Goal: Task Accomplishment & Management: Manage account settings

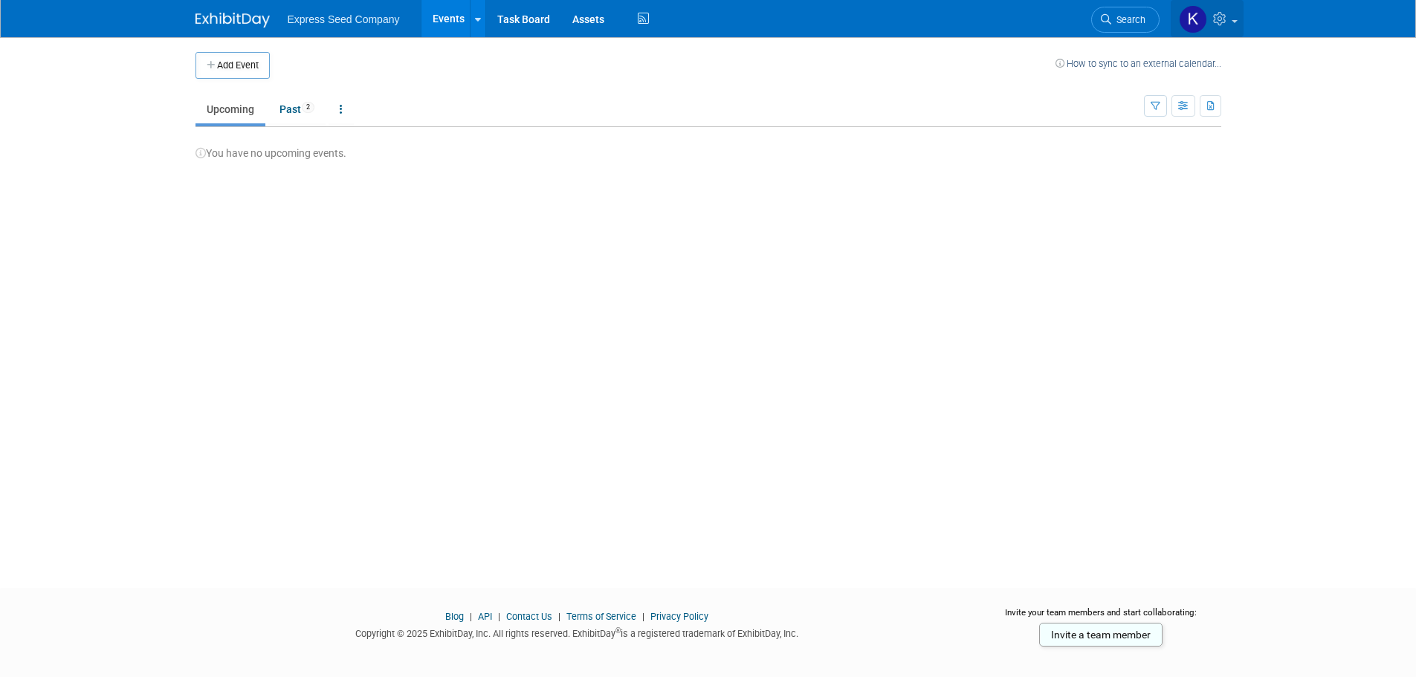
click at [1185, 19] on img at bounding box center [1193, 19] width 28 height 28
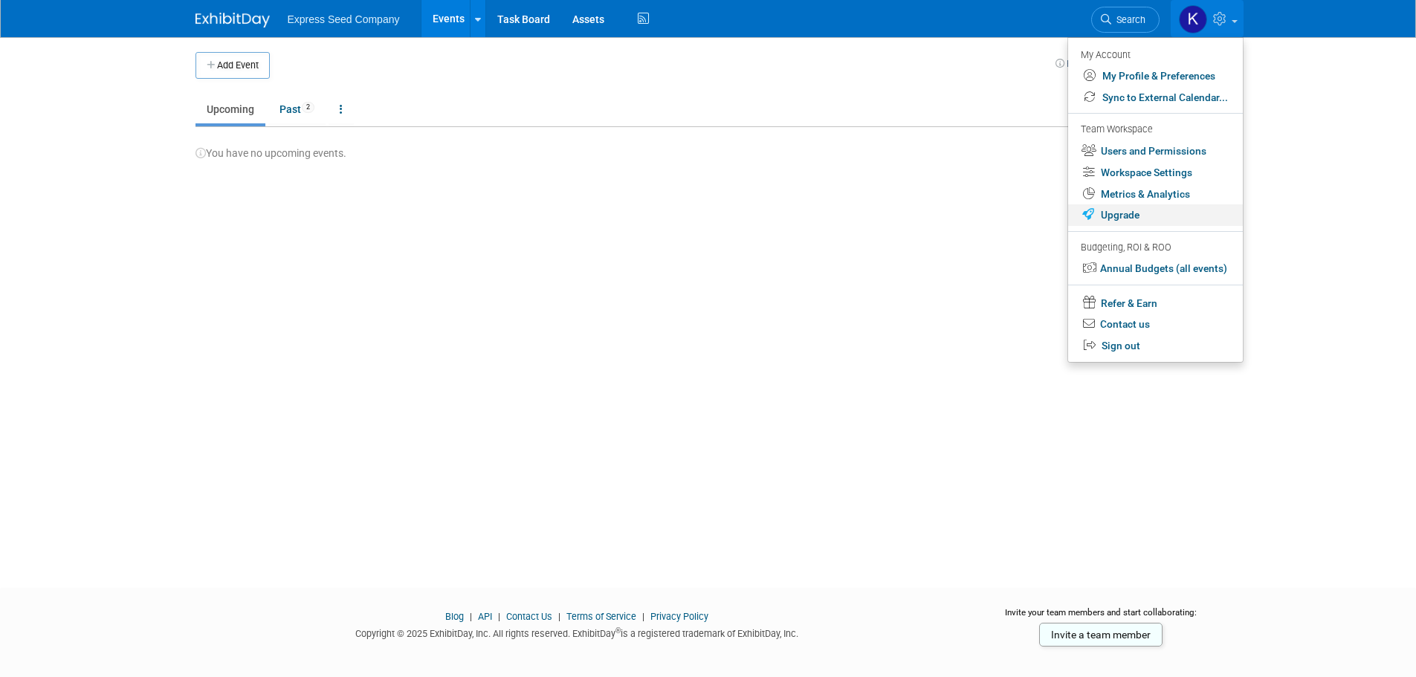
click at [1118, 213] on link "Upgrade" at bounding box center [1155, 215] width 175 height 22
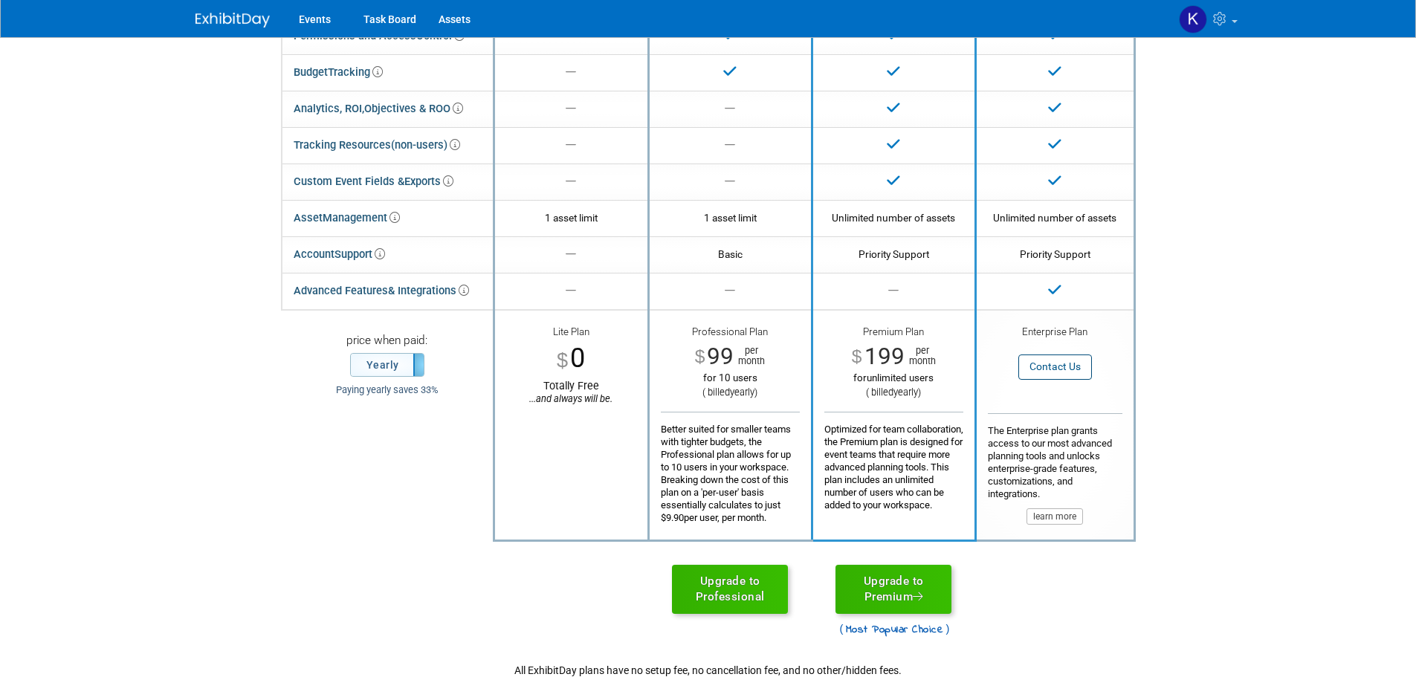
scroll to position [372, 0]
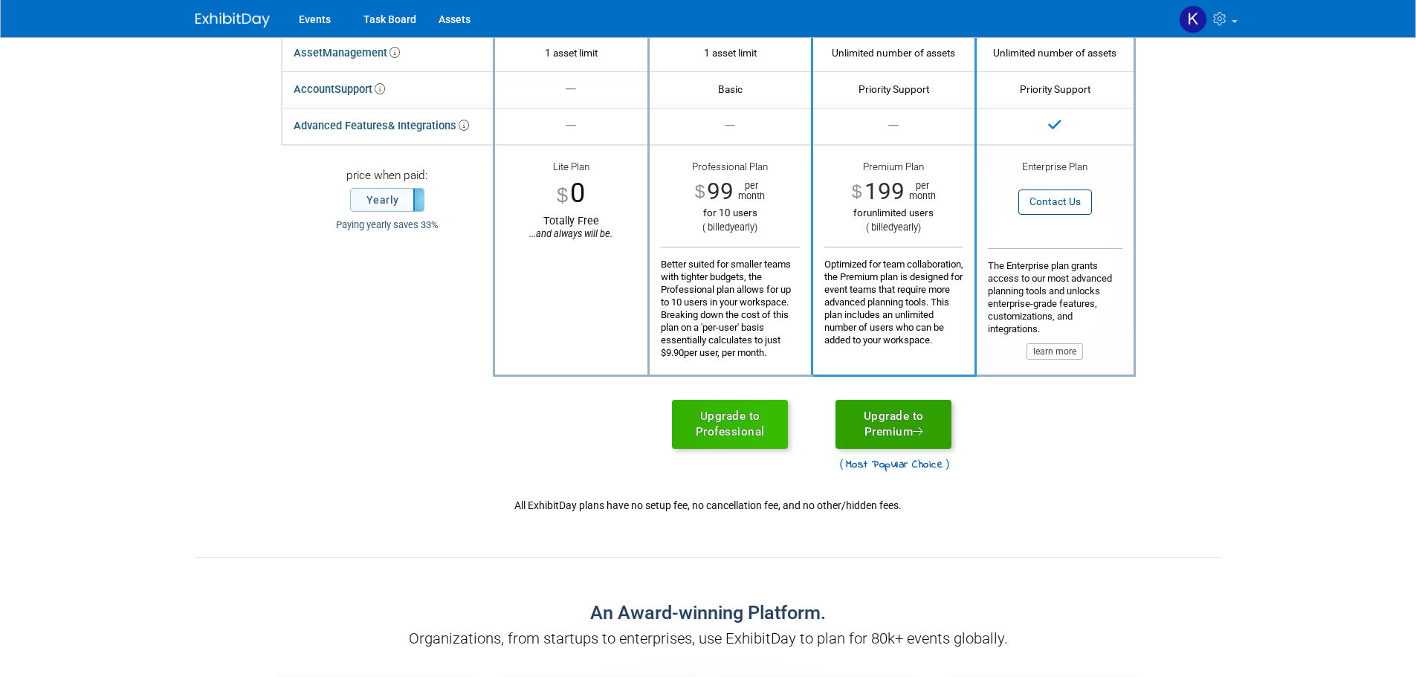
click at [889, 426] on link "Upgrade to Premium" at bounding box center [893, 424] width 116 height 49
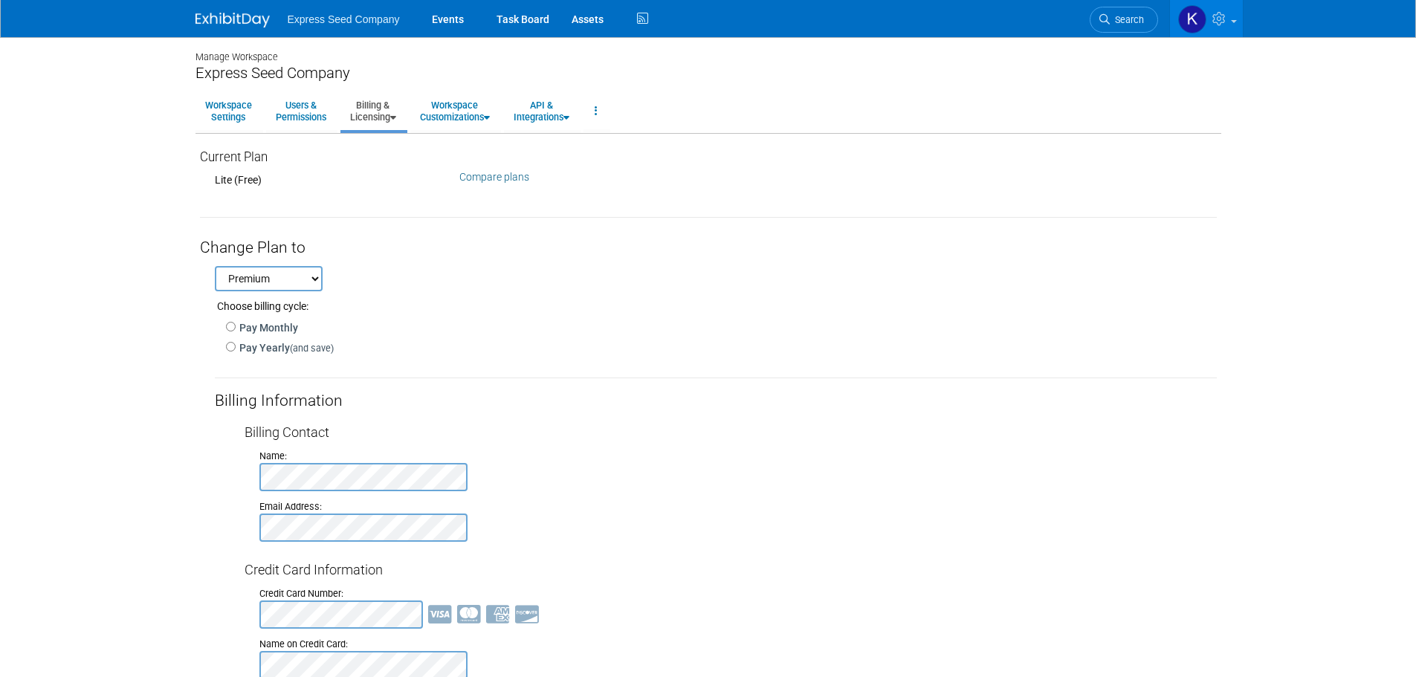
click at [285, 290] on select "Professional Premium" at bounding box center [269, 278] width 108 height 25
click at [354, 295] on div "Choose billing cycle:" at bounding box center [716, 302] width 1002 height 22
click at [232, 348] on input "Pay Yearly (and save)" at bounding box center [231, 347] width 10 height 10
radio input "true"
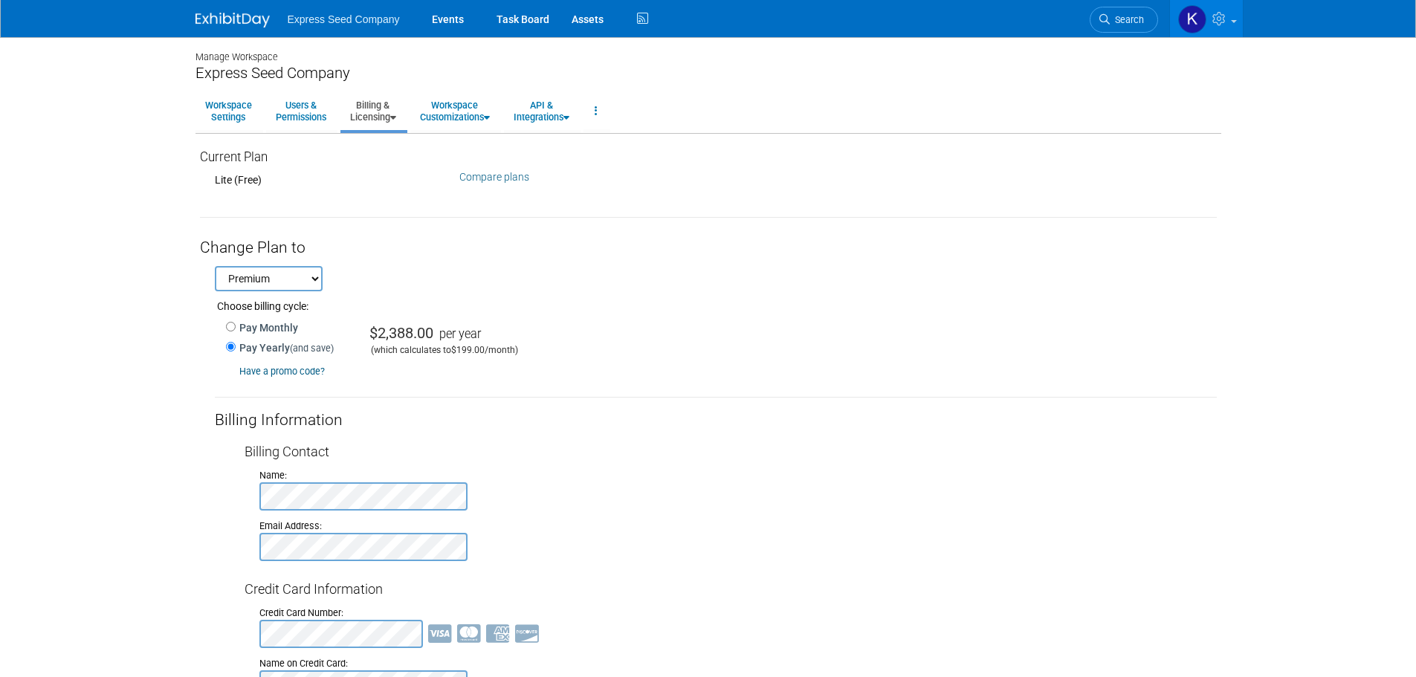
click at [259, 328] on label "Pay Monthly" at bounding box center [267, 327] width 62 height 15
click at [236, 328] on input "Pay Monthly" at bounding box center [231, 327] width 10 height 10
radio input "true"
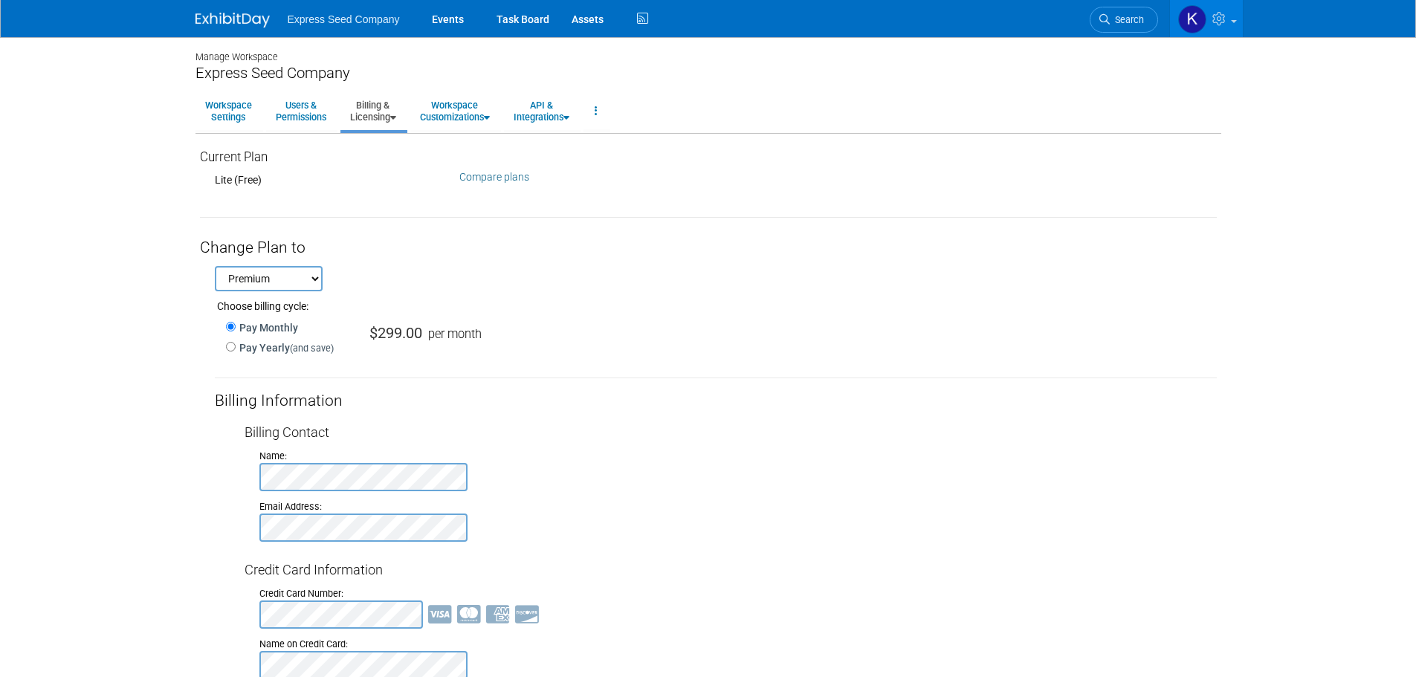
click at [243, 349] on label "Pay Yearly (and save)" at bounding box center [285, 347] width 98 height 15
click at [236, 349] on input "Pay Yearly (and save)" at bounding box center [231, 347] width 10 height 10
radio input "true"
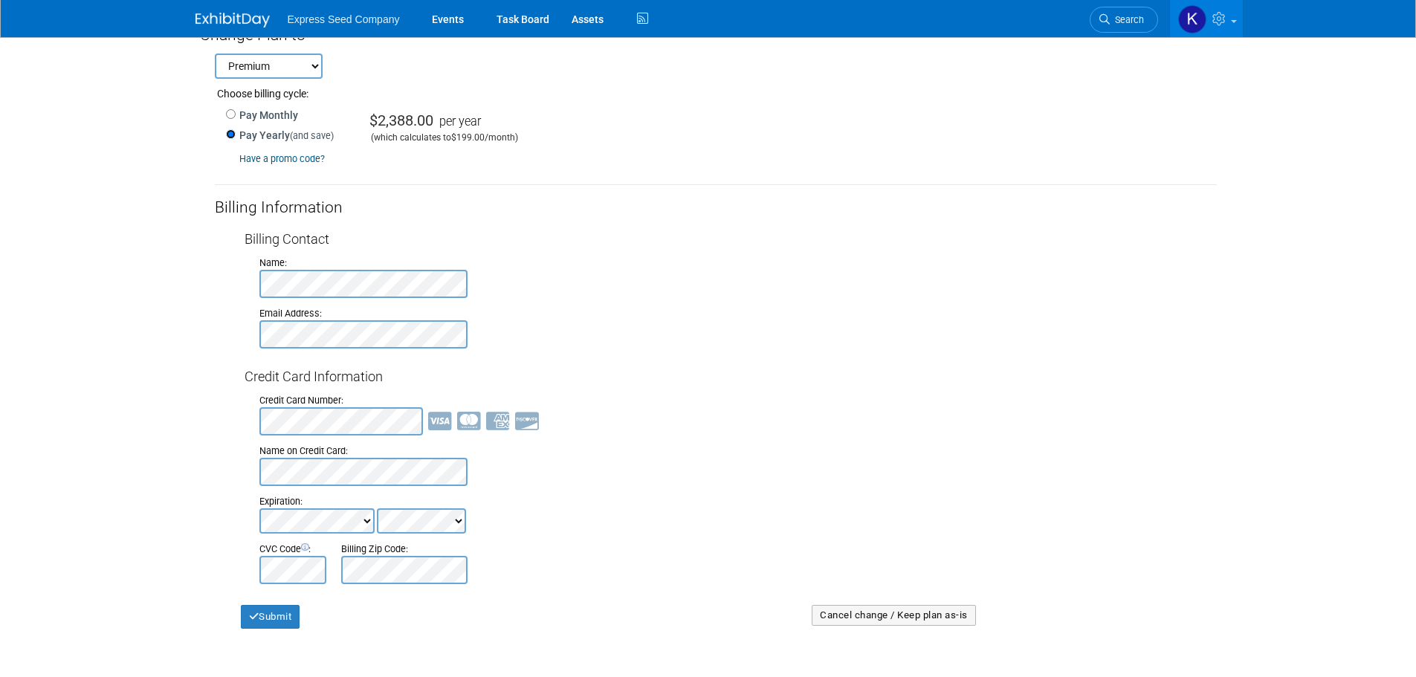
scroll to position [223, 0]
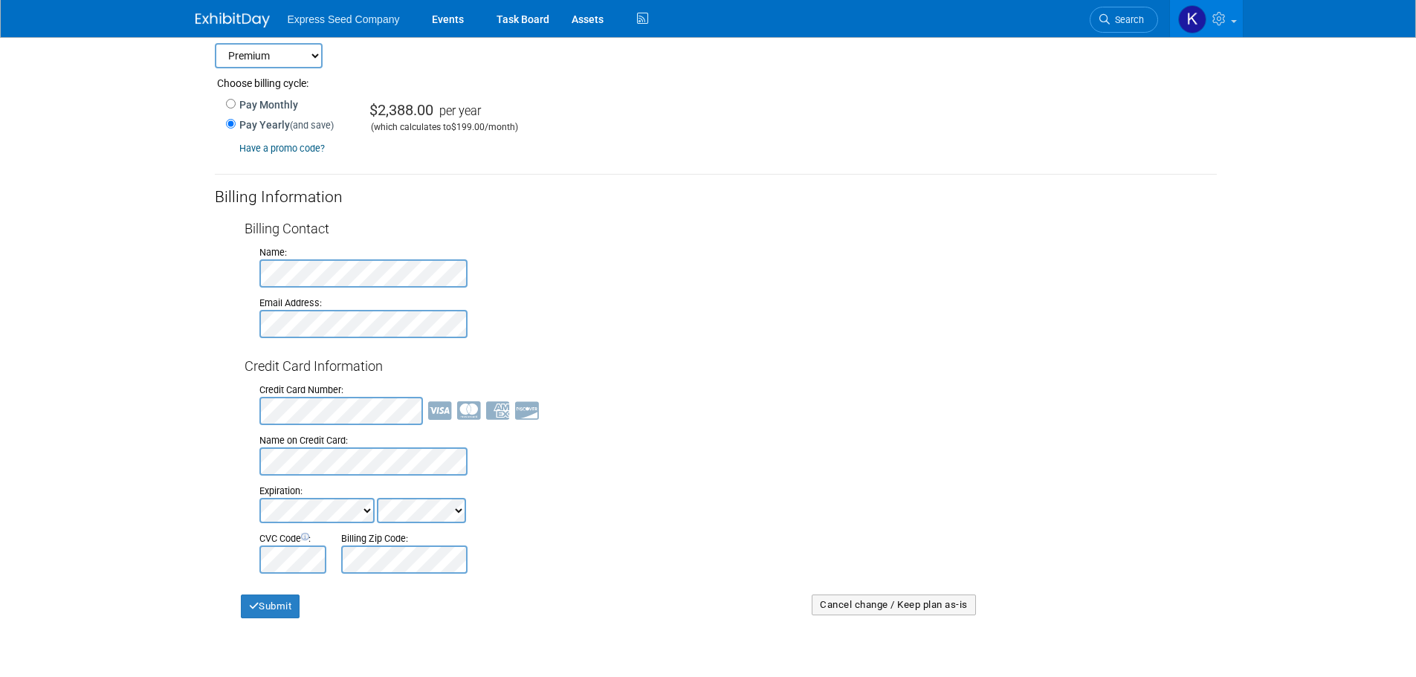
click at [42, 354] on body "Express Seed Company Events Task Board Assets Activity Feed" at bounding box center [708, 115] width 1416 height 677
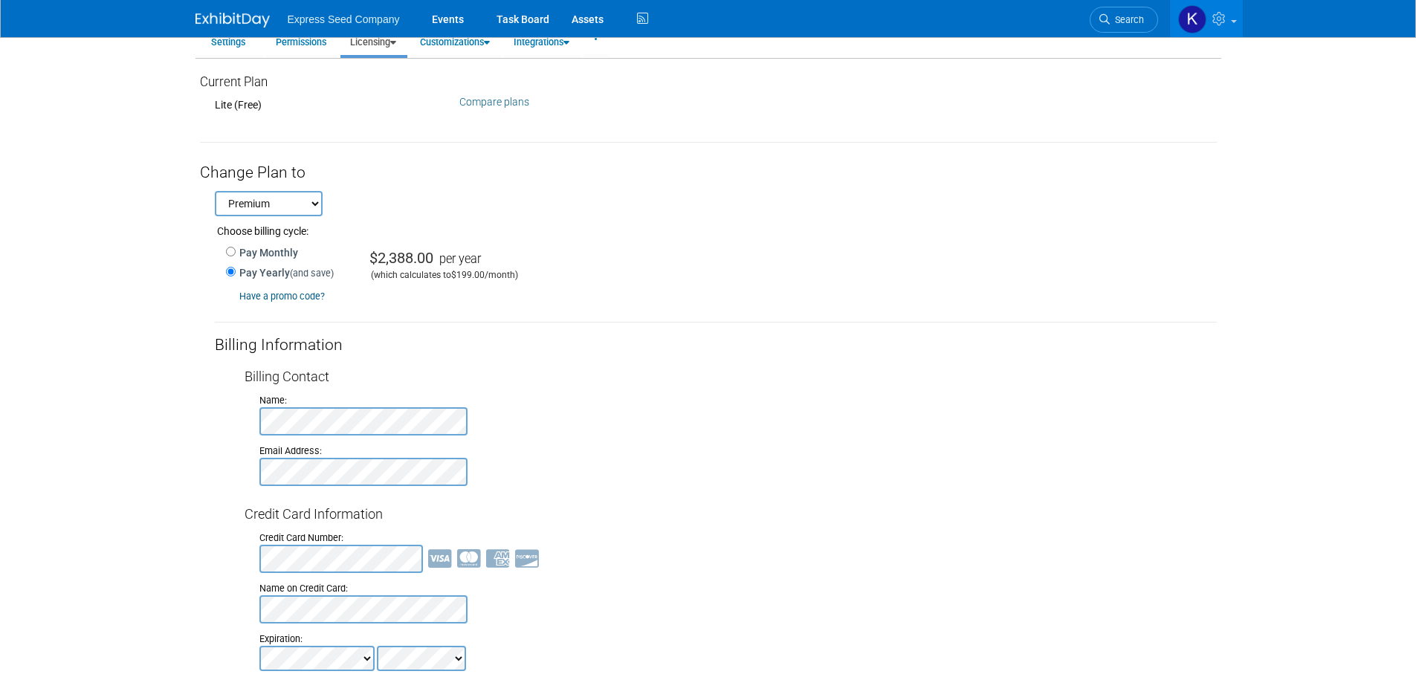
scroll to position [337, 0]
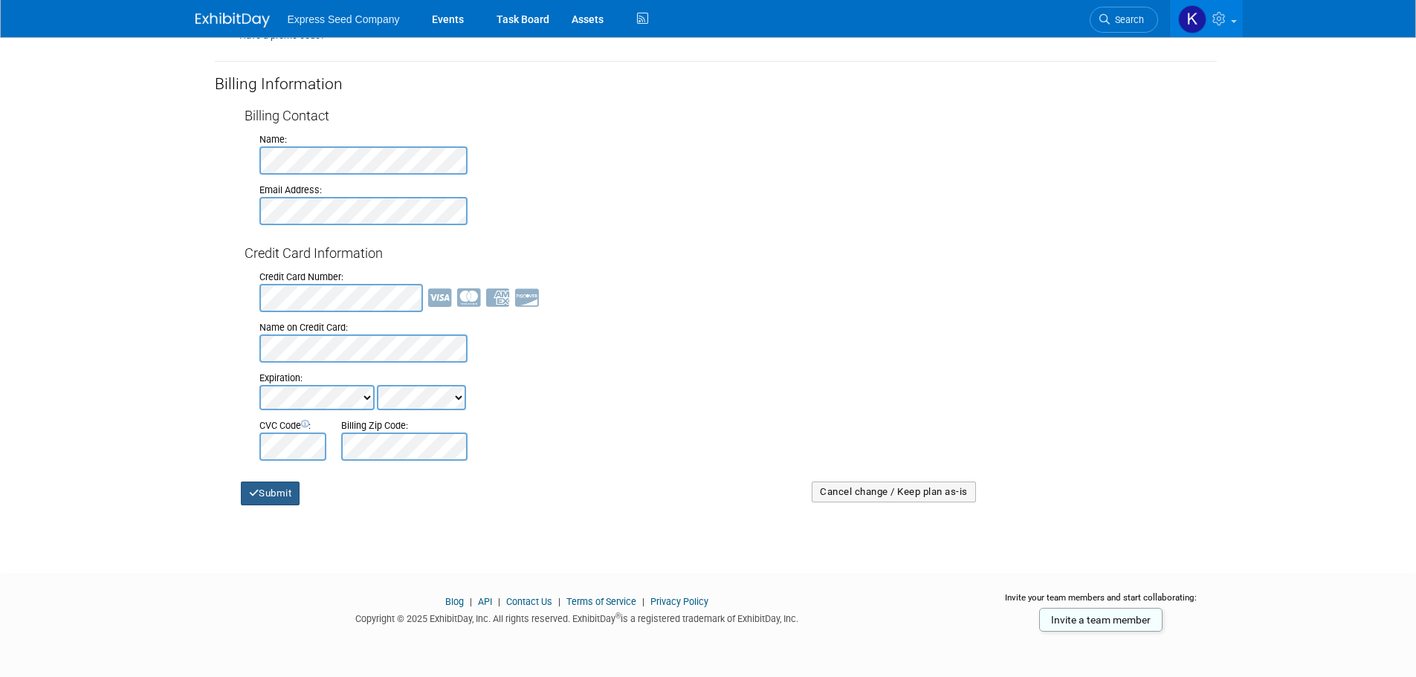
click at [282, 498] on button "Submit" at bounding box center [270, 494] width 59 height 24
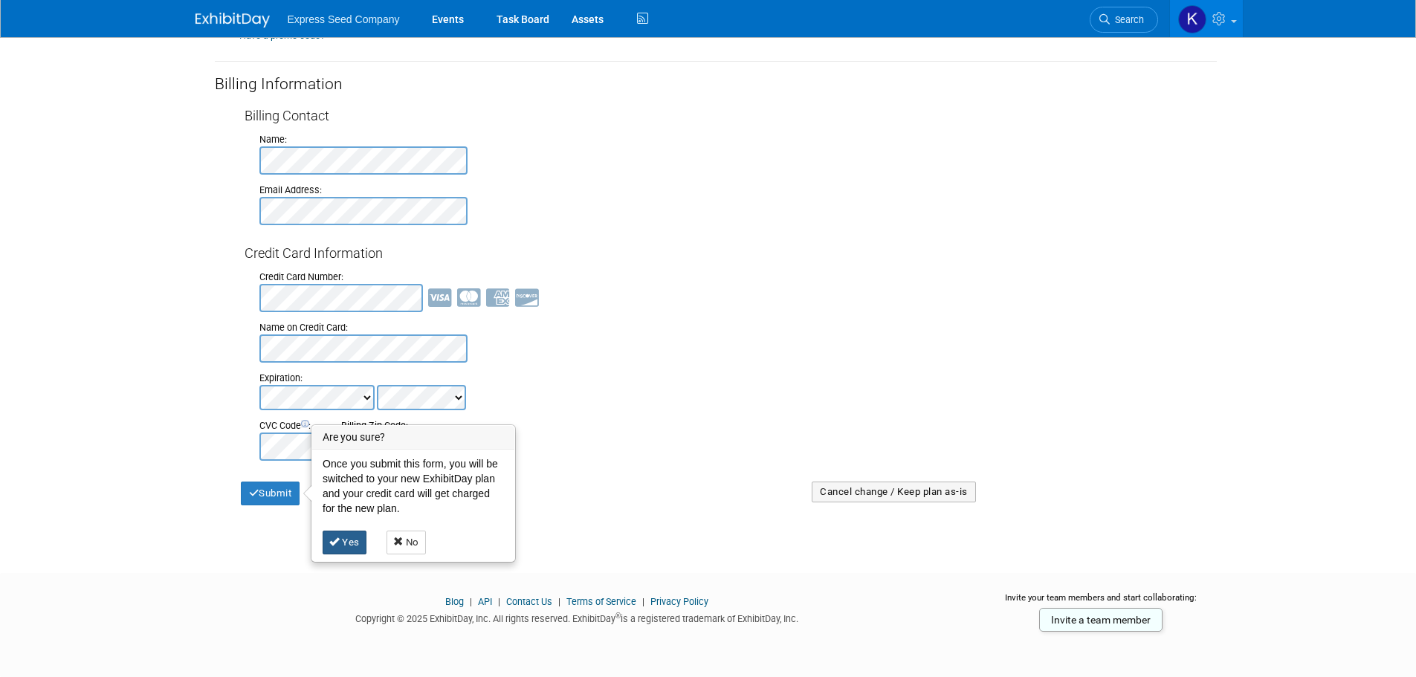
click at [338, 541] on icon at bounding box center [334, 542] width 10 height 10
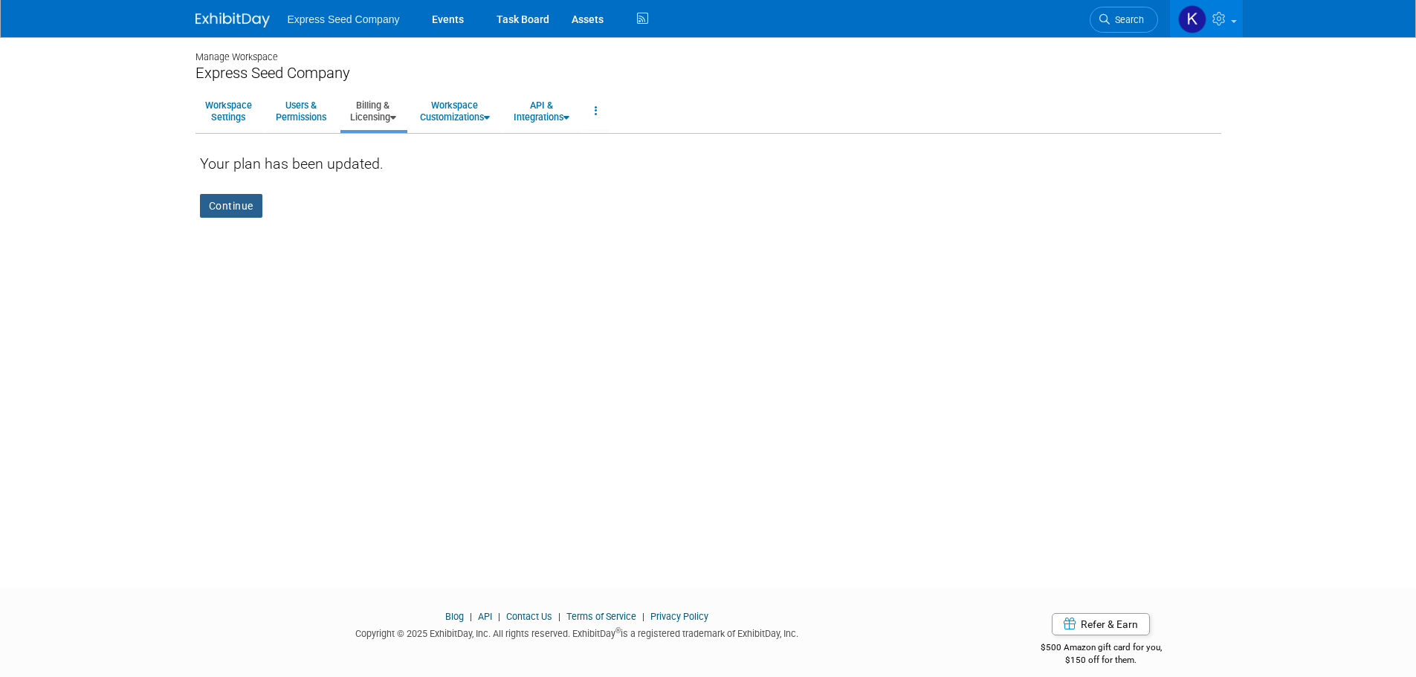
click at [221, 201] on link "Continue" at bounding box center [231, 206] width 62 height 24
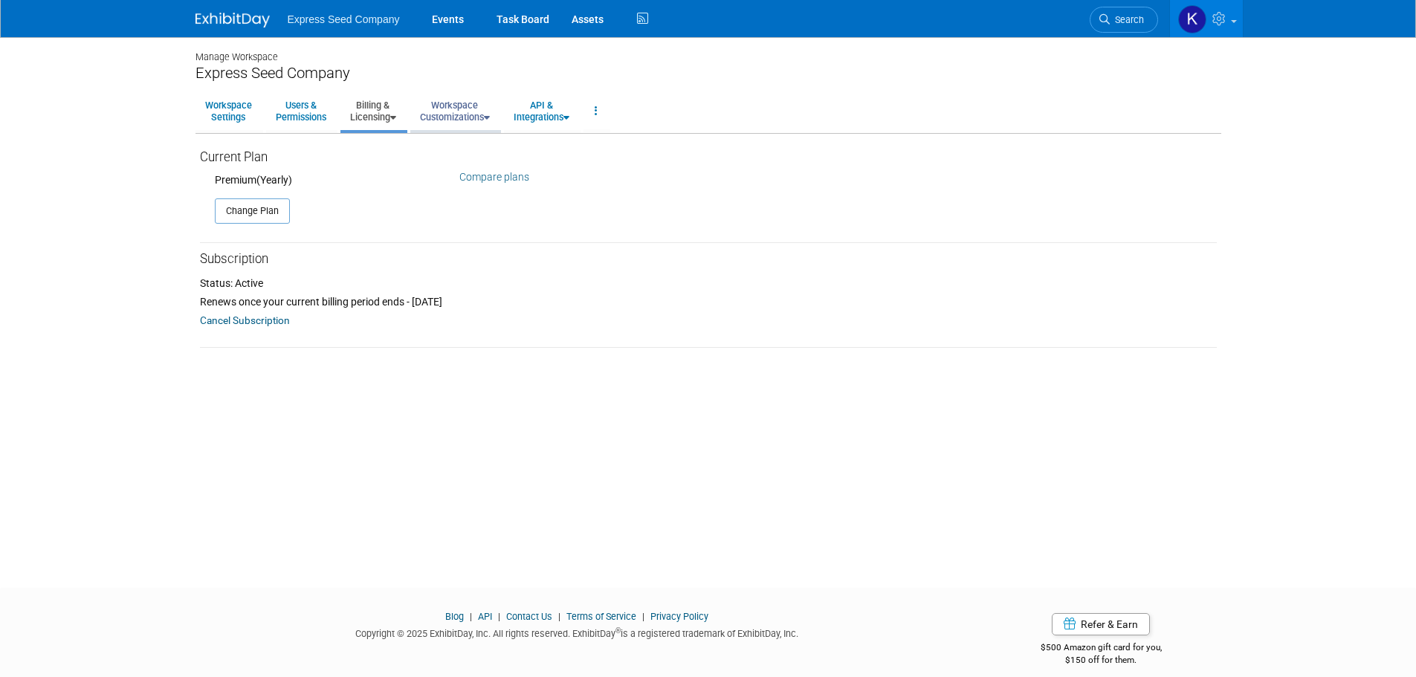
click at [440, 114] on link "Workspace Customizations" at bounding box center [454, 111] width 89 height 36
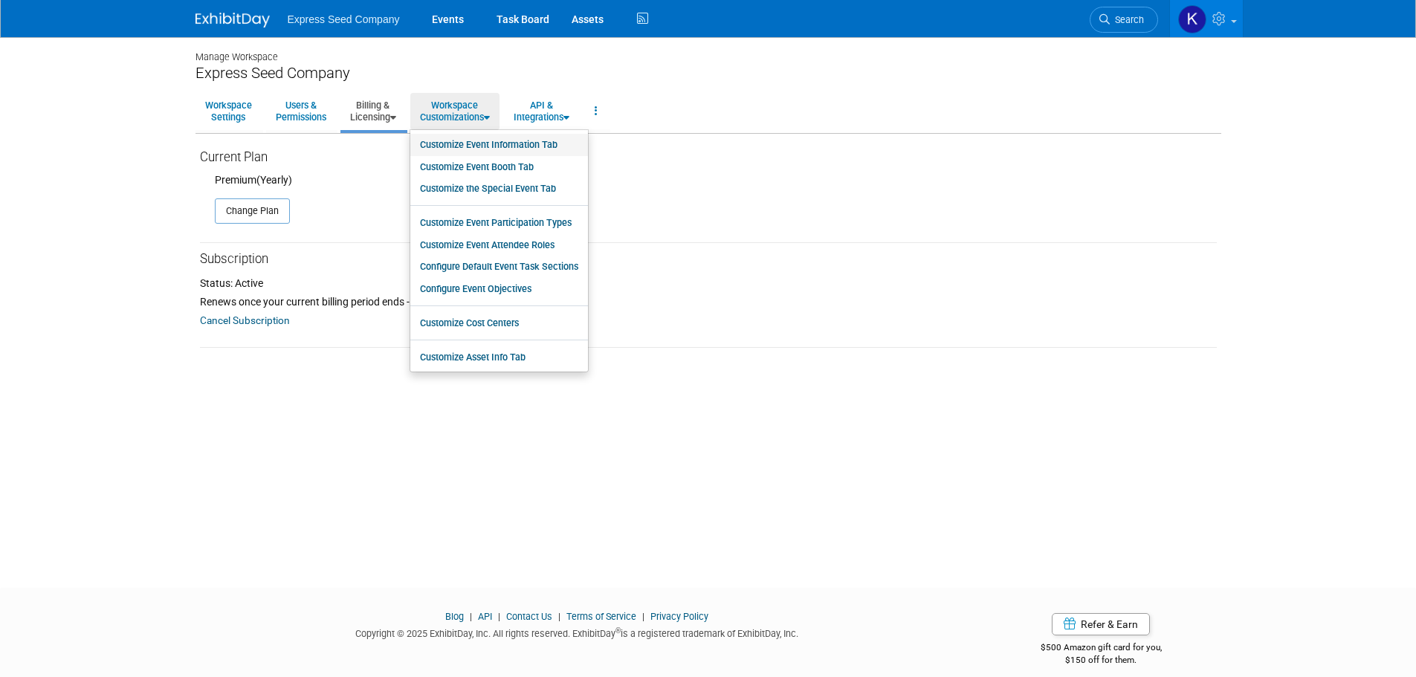
click at [446, 141] on link "Customize Event Information Tab" at bounding box center [499, 145] width 178 height 22
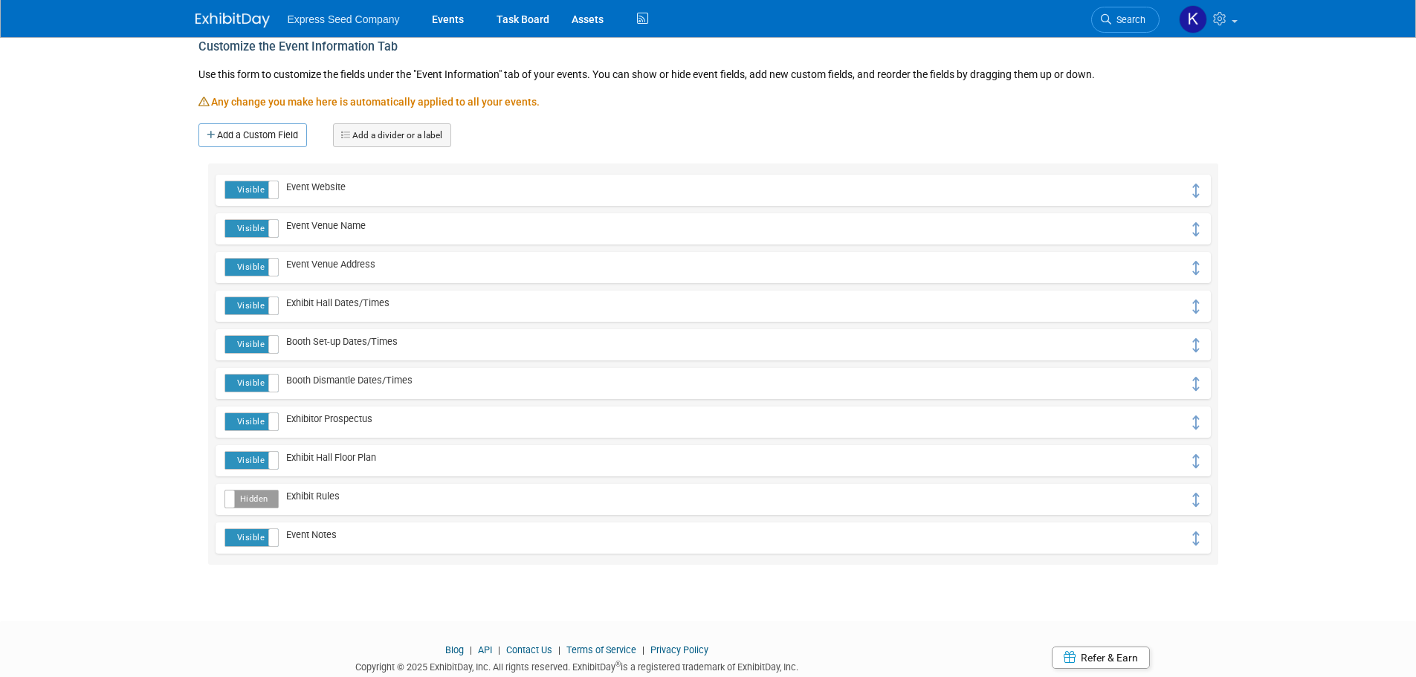
scroll to position [88, 0]
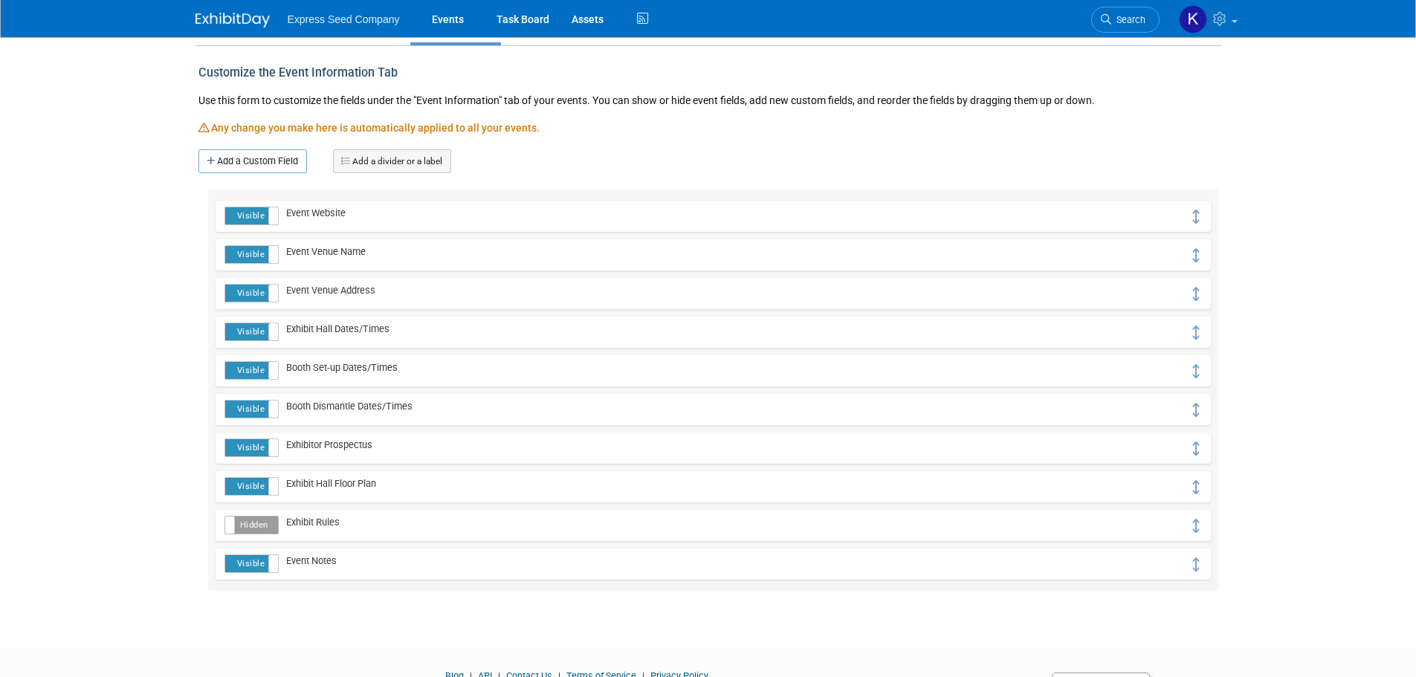
click at [273, 523] on label "Hidden" at bounding box center [251, 525] width 52 height 17
click at [357, 444] on span "Exhibitor Prospectus" at bounding box center [326, 444] width 94 height 11
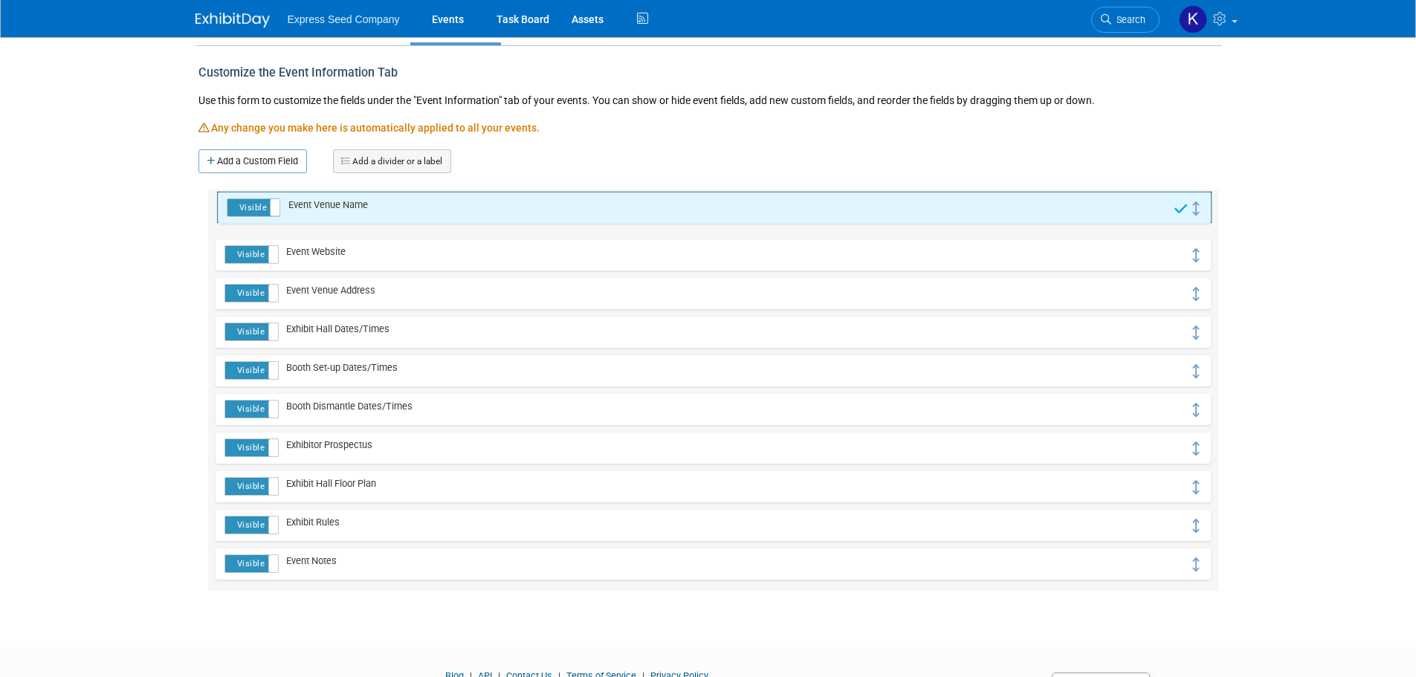
drag, startPoint x: 1190, startPoint y: 256, endPoint x: 1191, endPoint y: 209, distance: 47.6
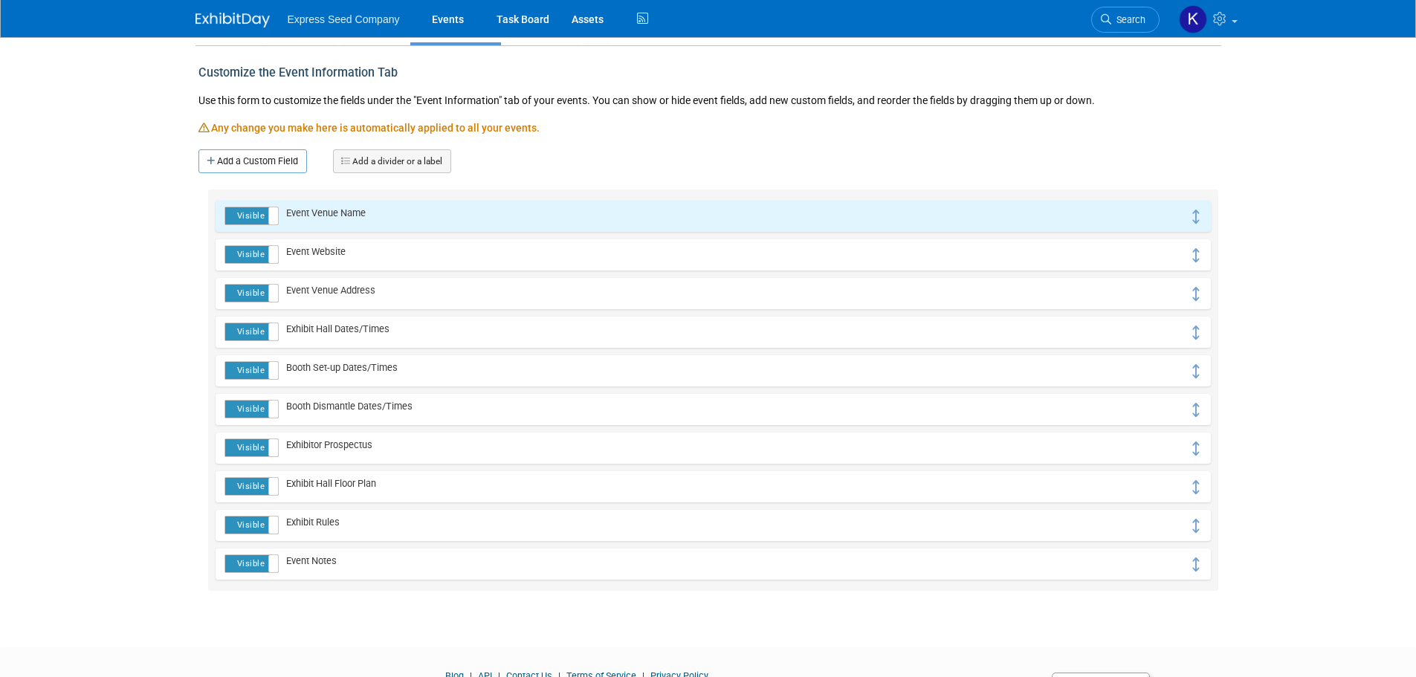
drag, startPoint x: 456, startPoint y: 252, endPoint x: 449, endPoint y: 294, distance: 43.0
click at [449, 294] on div "Visible Hidden Event Website Visible Hidden Visible Hidden" at bounding box center [712, 390] width 1009 height 401
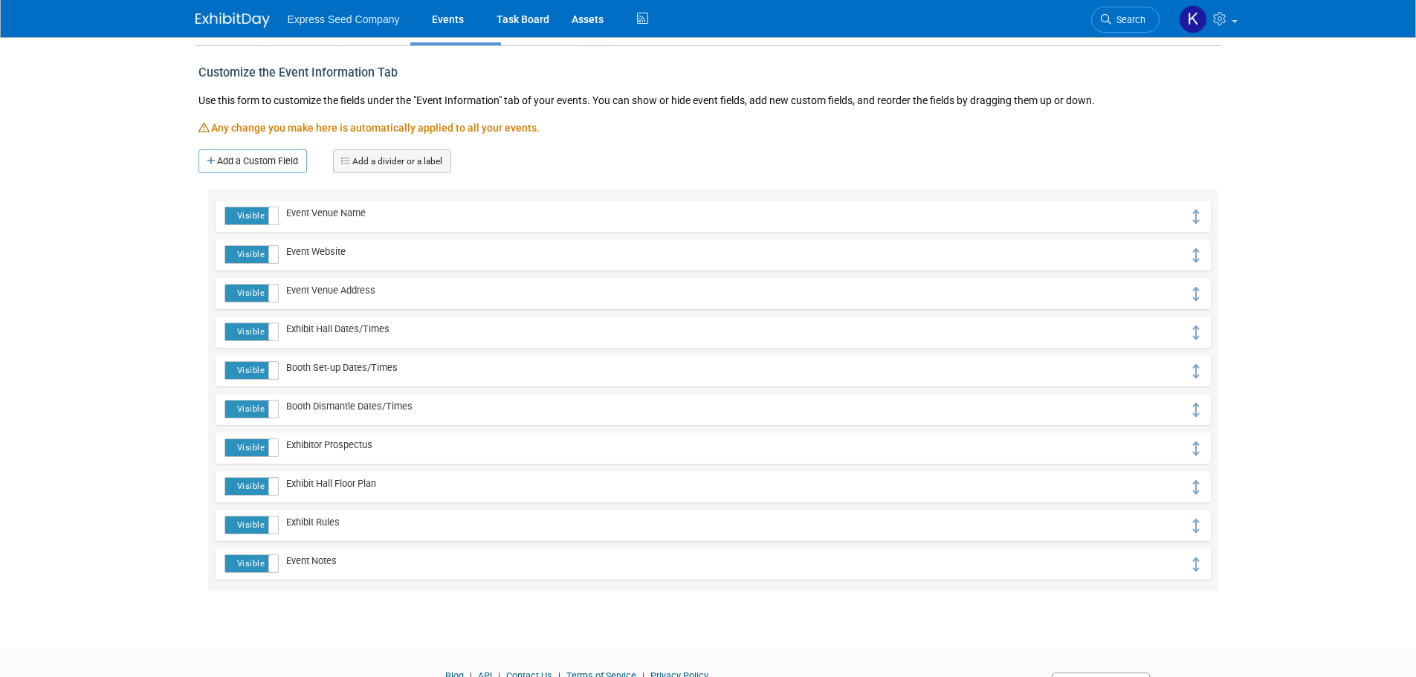
drag, startPoint x: 409, startPoint y: 253, endPoint x: 885, endPoint y: 253, distance: 476.4
click at [405, 297] on div "Visible Hidden Event Website Visible Hidden Visible Hidden" at bounding box center [712, 390] width 1009 height 401
drag, startPoint x: 1193, startPoint y: 252, endPoint x: 1190, endPoint y: 361, distance: 109.3
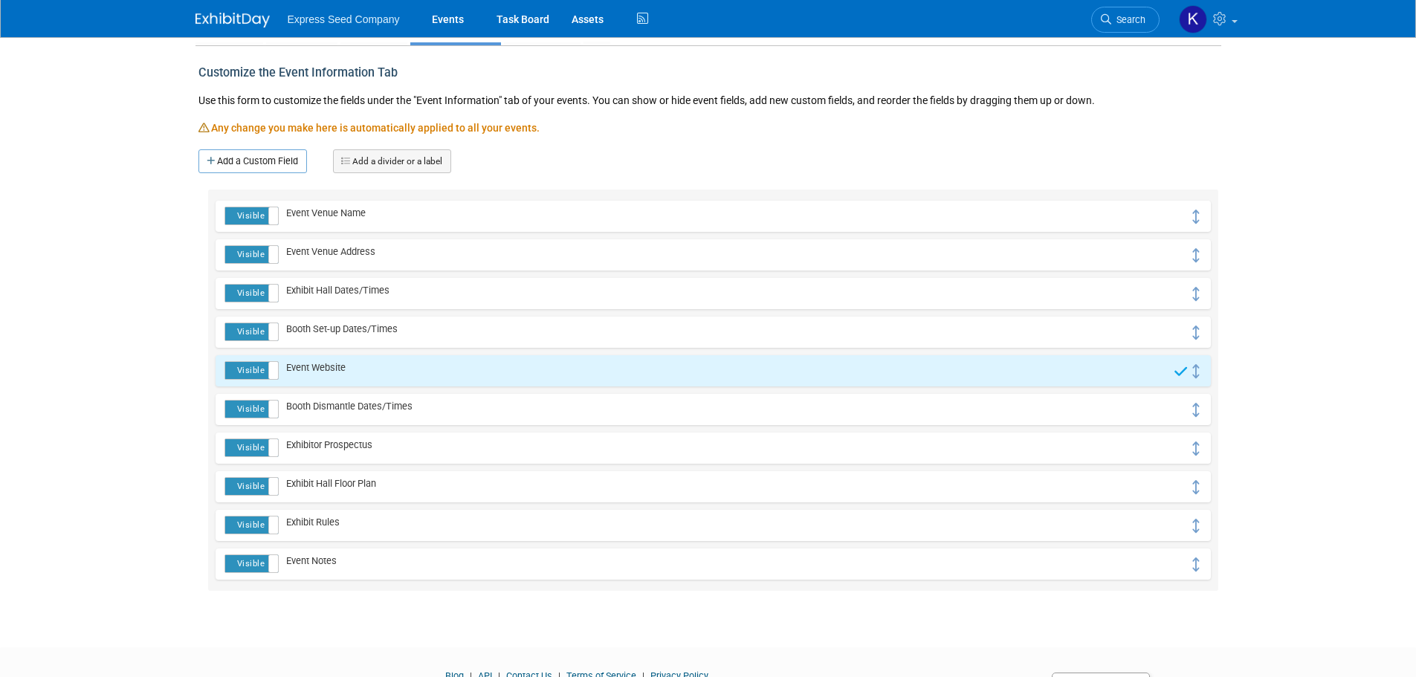
click at [343, 292] on span "Exhibit Hall Dates/Times" at bounding box center [334, 290] width 111 height 11
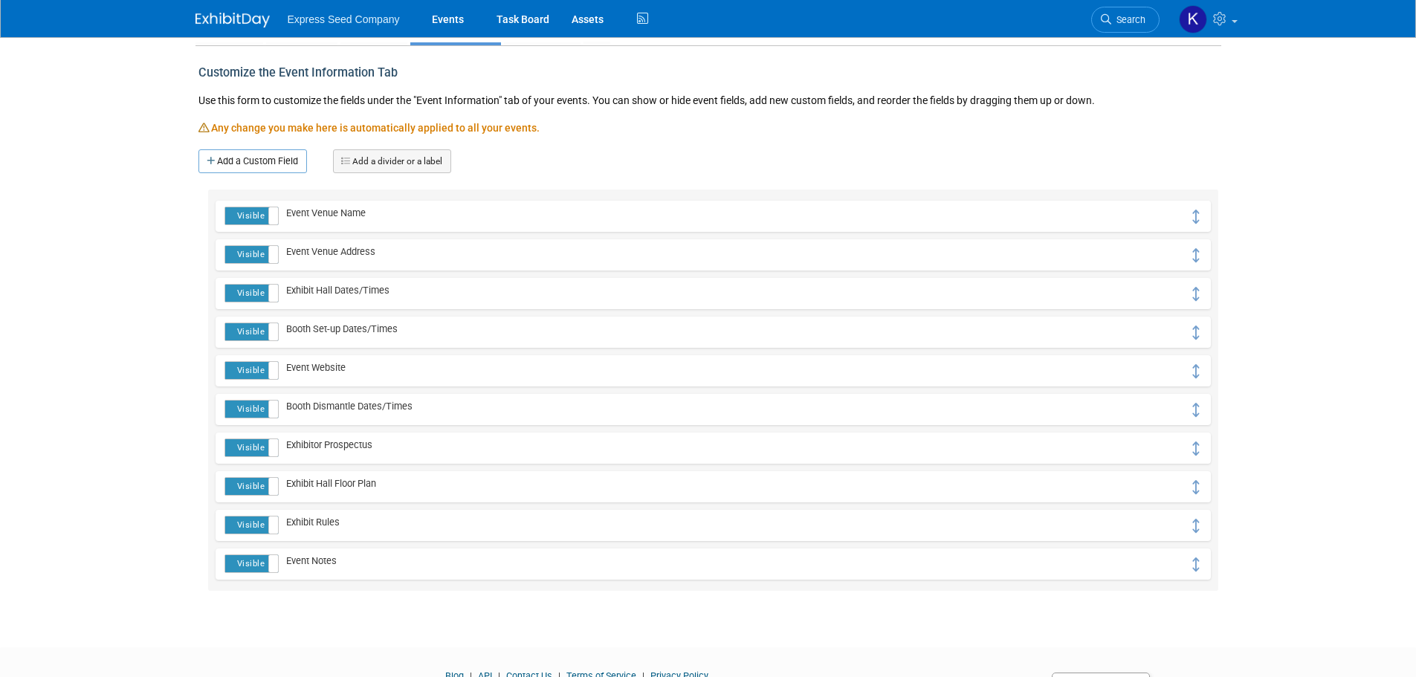
drag, startPoint x: 1202, startPoint y: 337, endPoint x: 1196, endPoint y: 369, distance: 33.2
click at [1197, 370] on div "Visible Hidden Visible Hidden Visible" at bounding box center [712, 390] width 1009 height 401
drag, startPoint x: 1190, startPoint y: 294, endPoint x: 1208, endPoint y: 291, distance: 18.2
drag, startPoint x: 1197, startPoint y: 371, endPoint x: 1196, endPoint y: 283, distance: 87.7
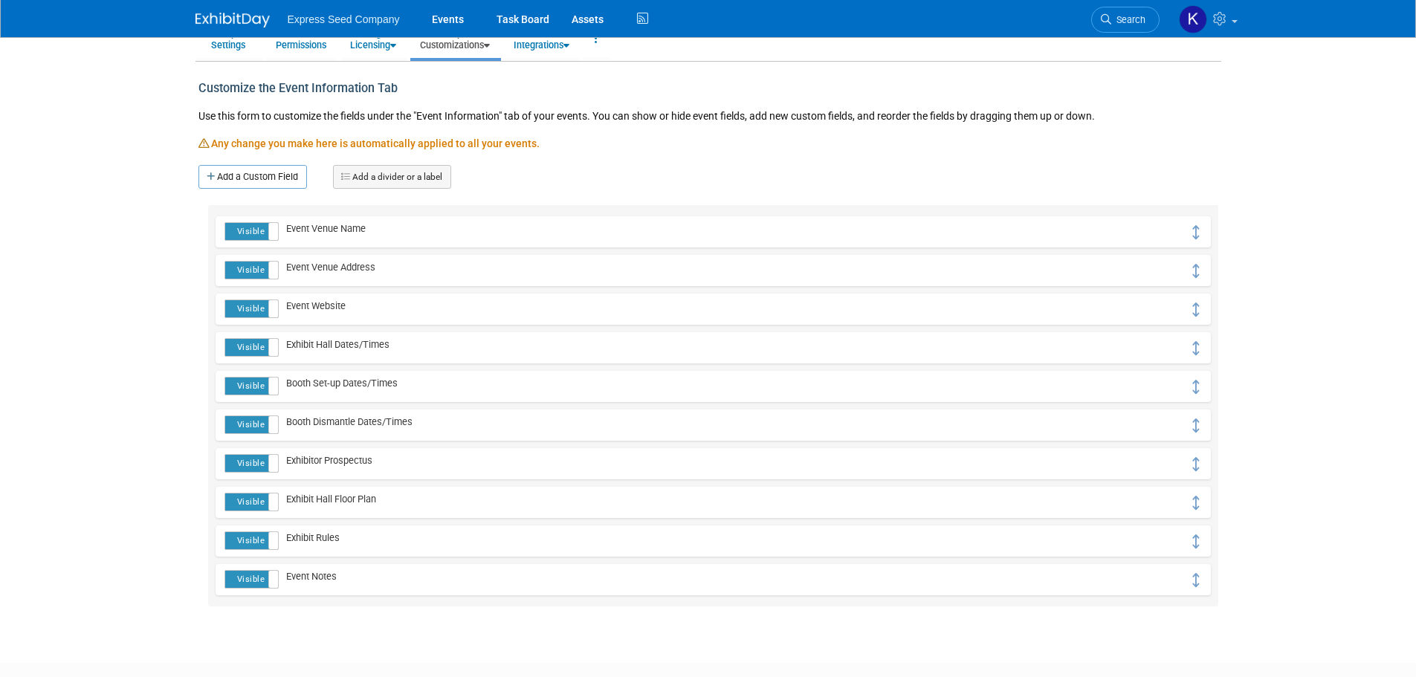
scroll to position [0, 0]
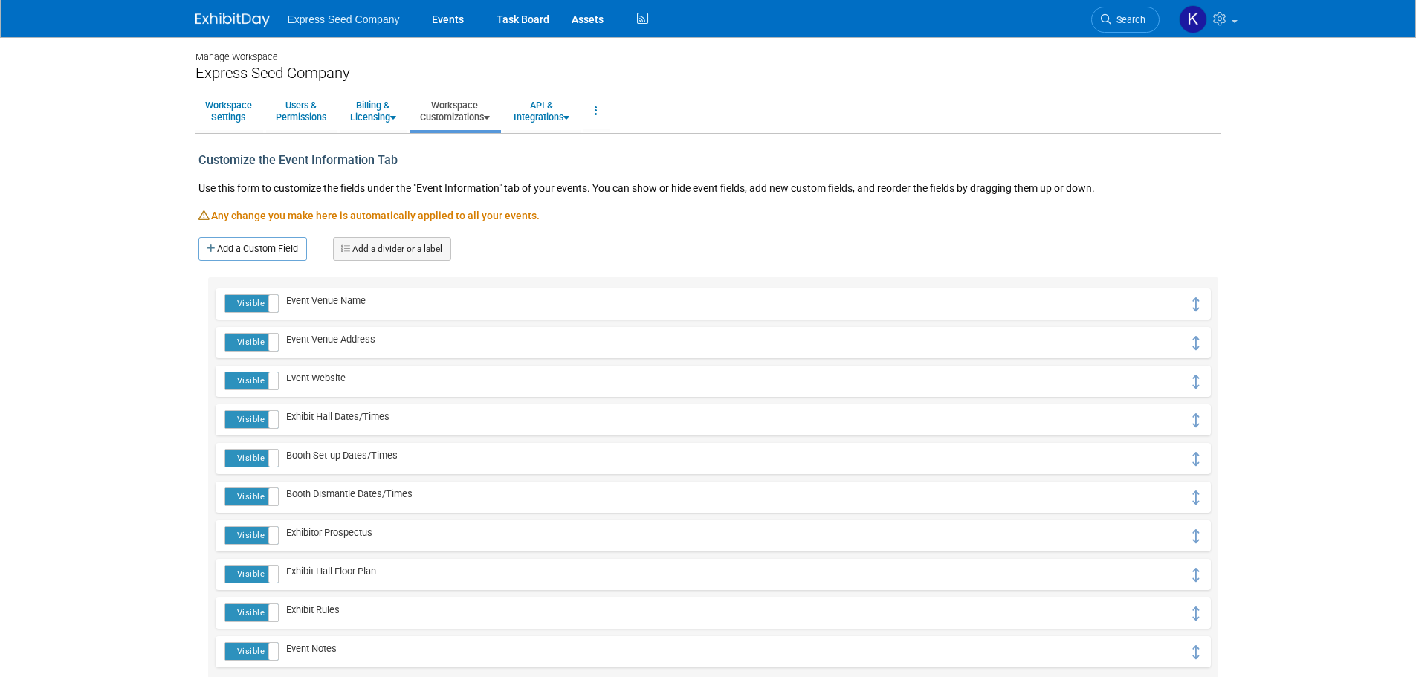
click at [471, 109] on link "Workspace Customizations" at bounding box center [454, 111] width 89 height 36
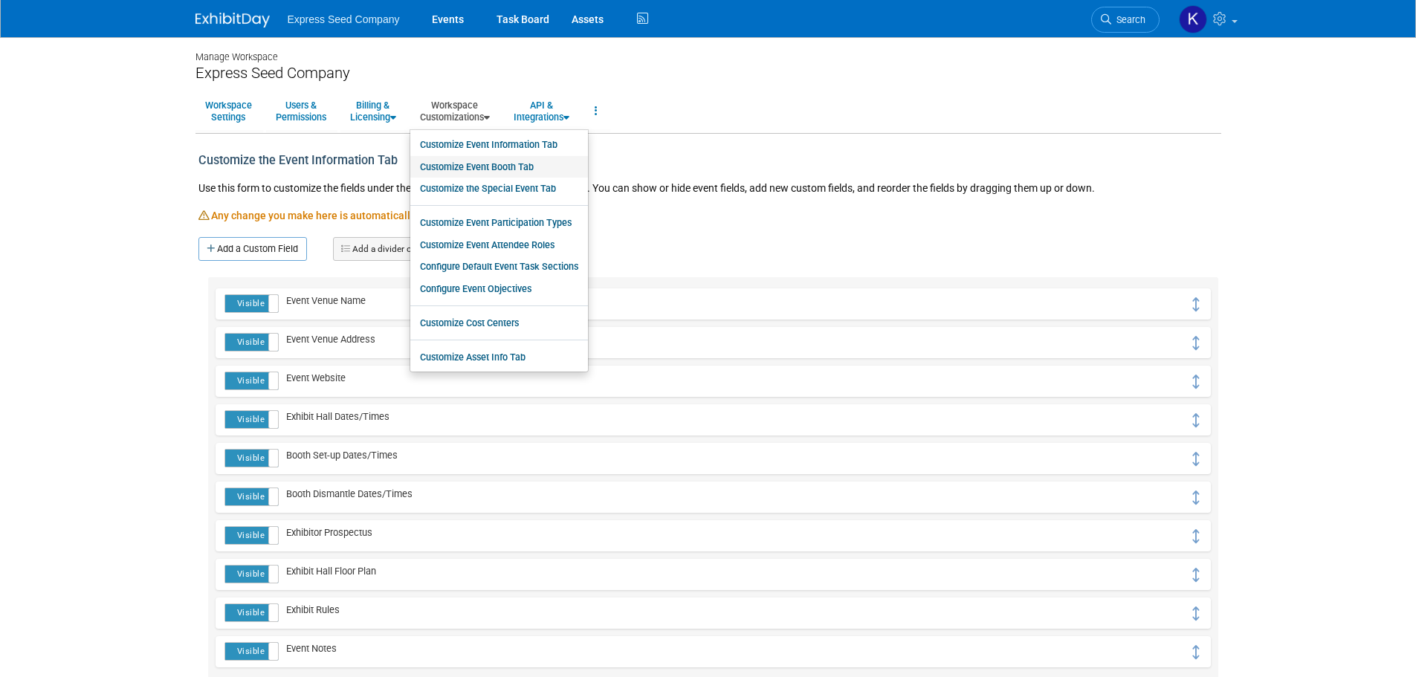
click at [517, 167] on link "Customize Event Booth Tab" at bounding box center [499, 167] width 178 height 22
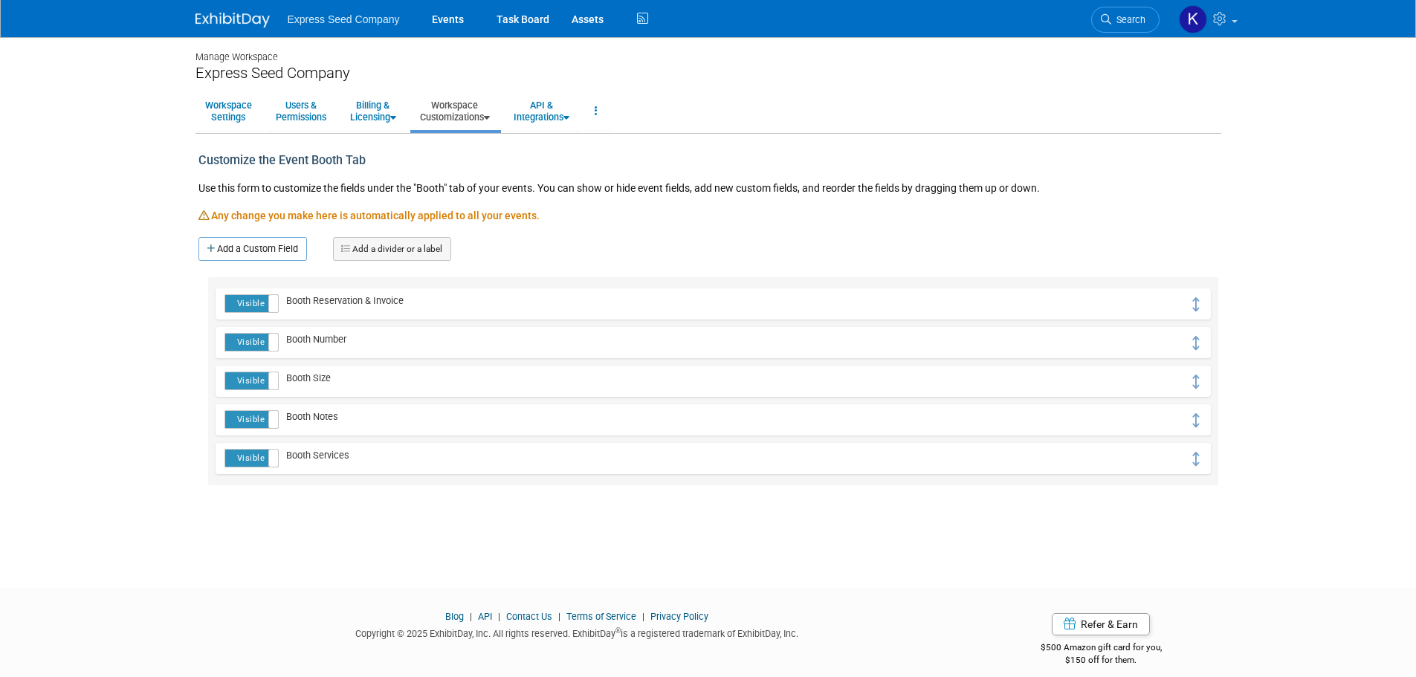
click at [415, 249] on link "Add a divider or a label" at bounding box center [392, 249] width 118 height 24
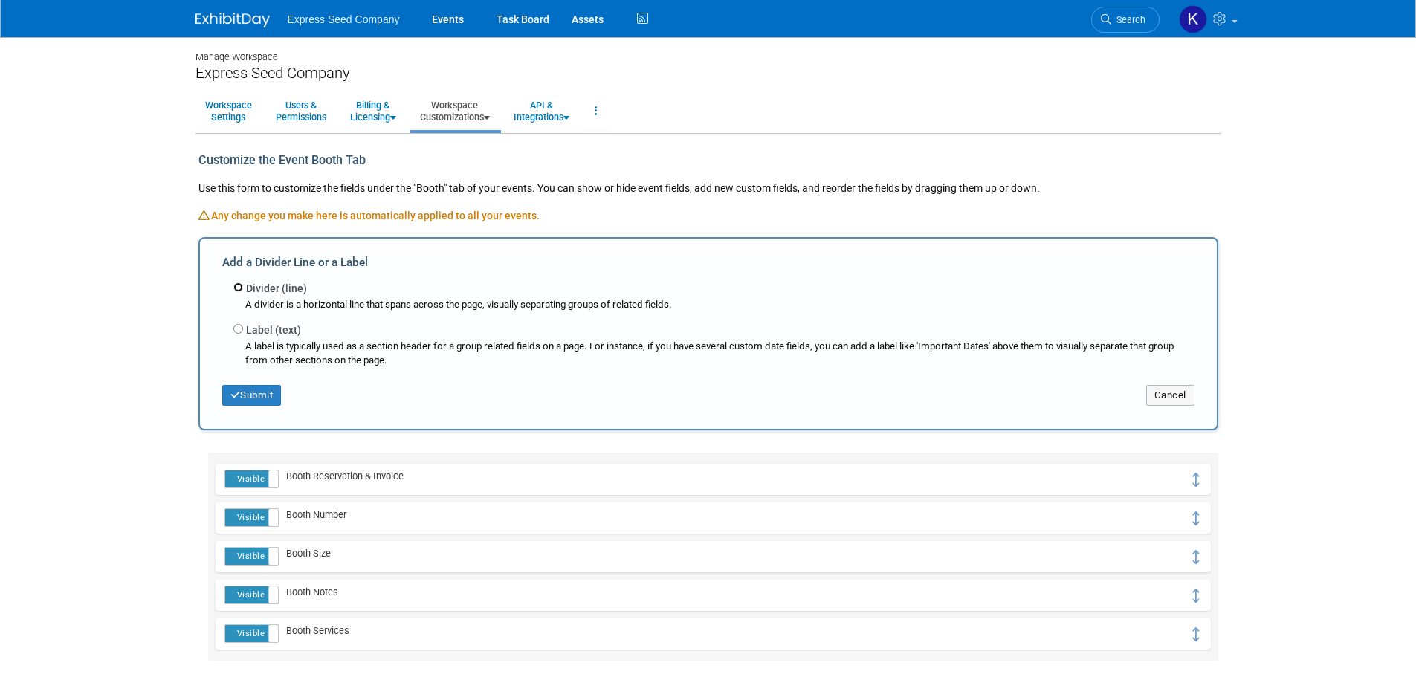
click at [238, 284] on input "Divider (line)" at bounding box center [238, 287] width 10 height 10
radio input "true"
click at [230, 331] on div "Divider (line) A divider is a horizontal line that spans across the page, visua…" at bounding box center [708, 321] width 972 height 94
click at [236, 289] on input "Divider (line)" at bounding box center [238, 287] width 10 height 10
click at [457, 117] on link "Workspace Customizations" at bounding box center [454, 111] width 89 height 36
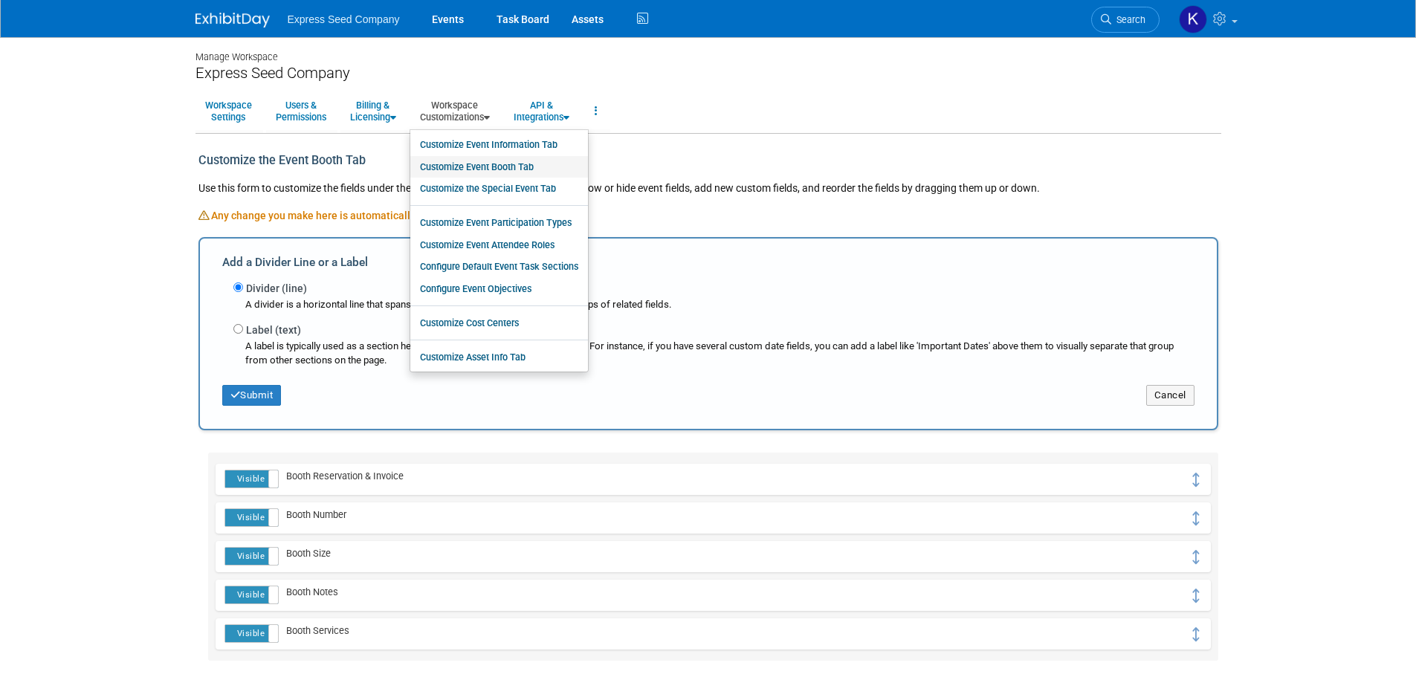
click at [479, 164] on link "Customize Event Booth Tab" at bounding box center [499, 167] width 178 height 22
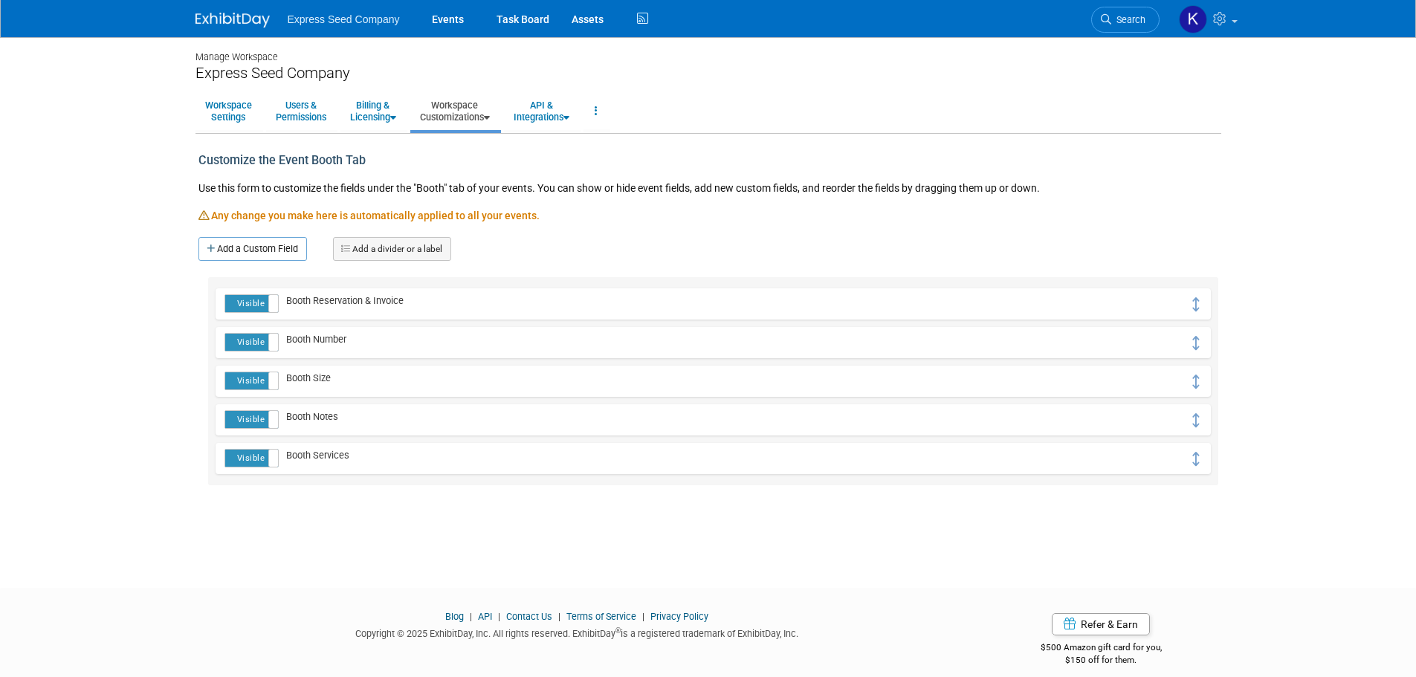
click at [473, 109] on link "Workspace Customizations" at bounding box center [454, 111] width 89 height 36
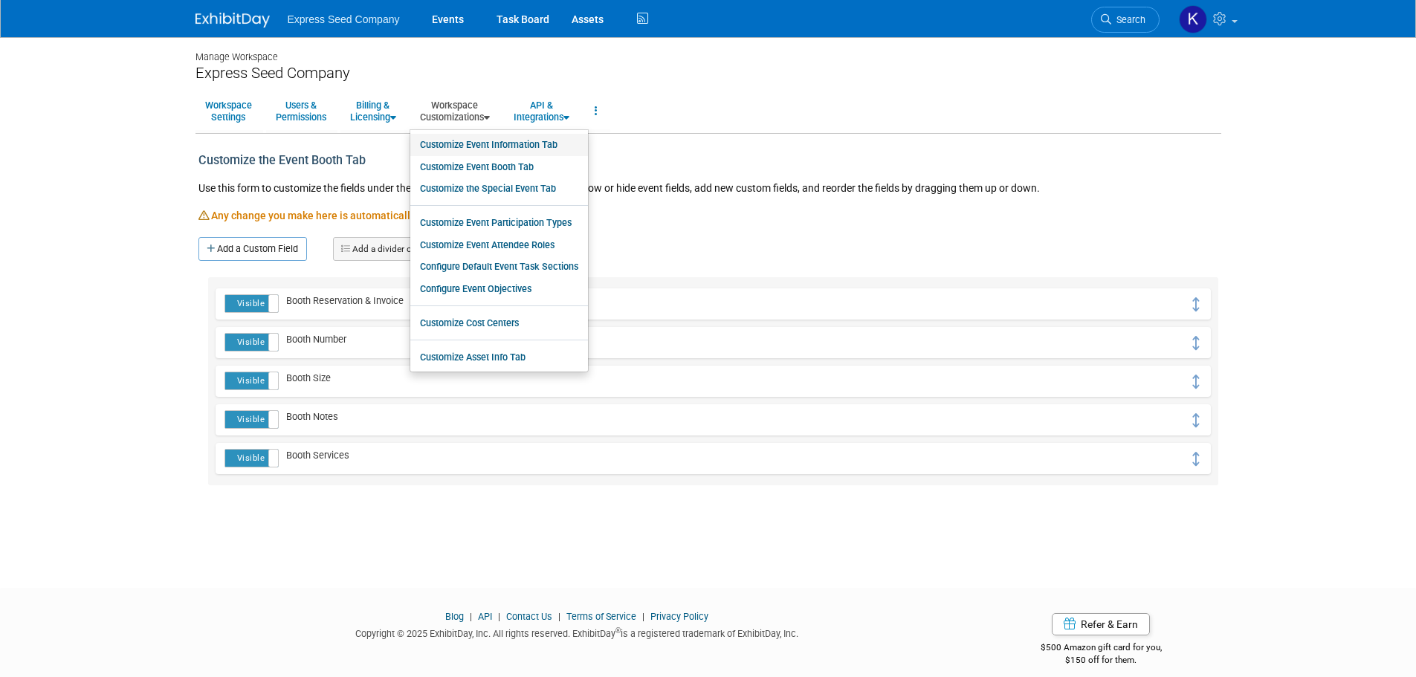
click at [502, 140] on link "Customize Event Information Tab" at bounding box center [499, 145] width 178 height 22
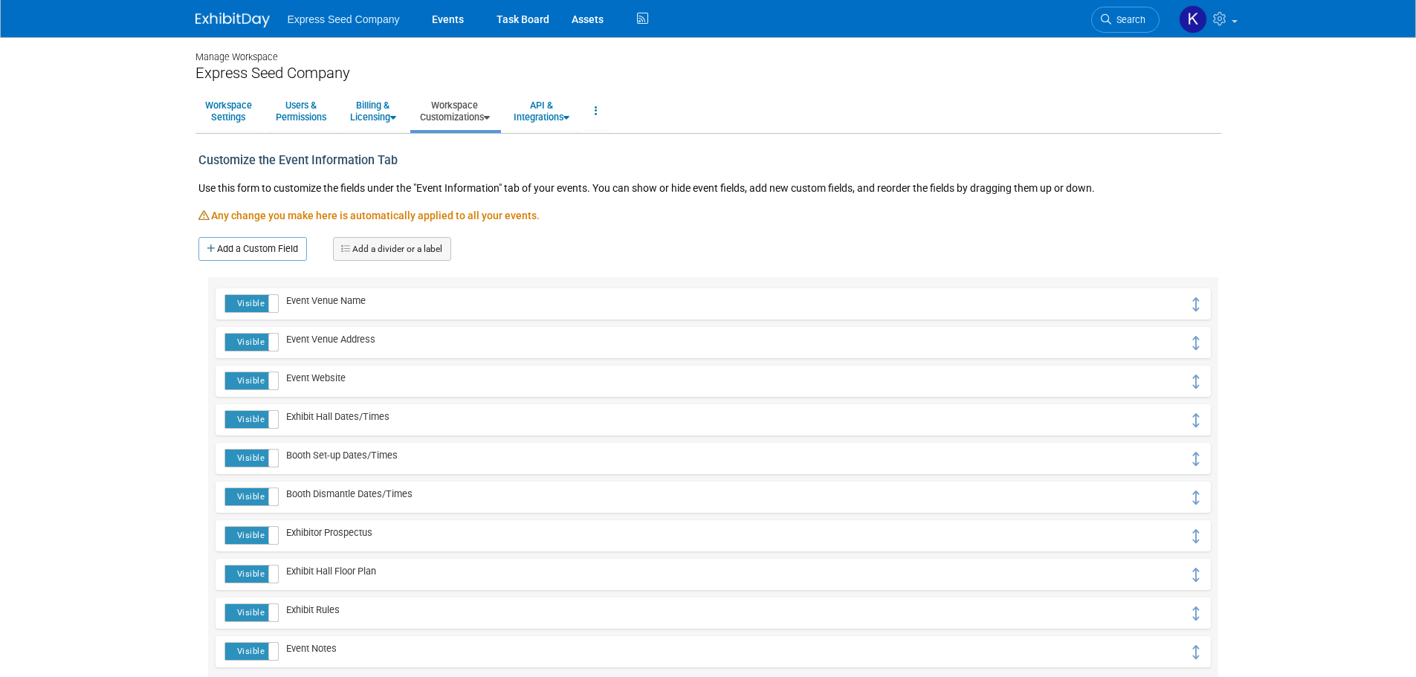
click at [452, 110] on link "Workspace Customizations" at bounding box center [454, 111] width 89 height 36
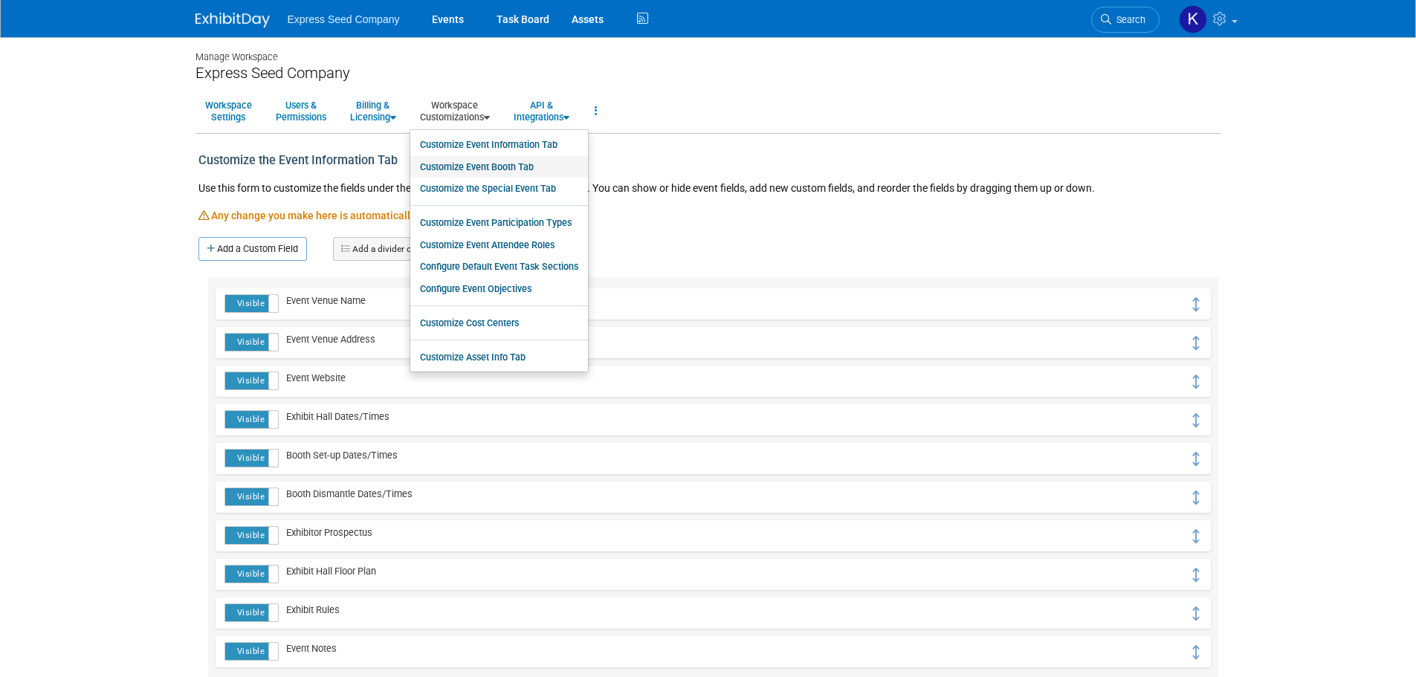
click at [476, 167] on link "Customize Event Booth Tab" at bounding box center [499, 167] width 178 height 22
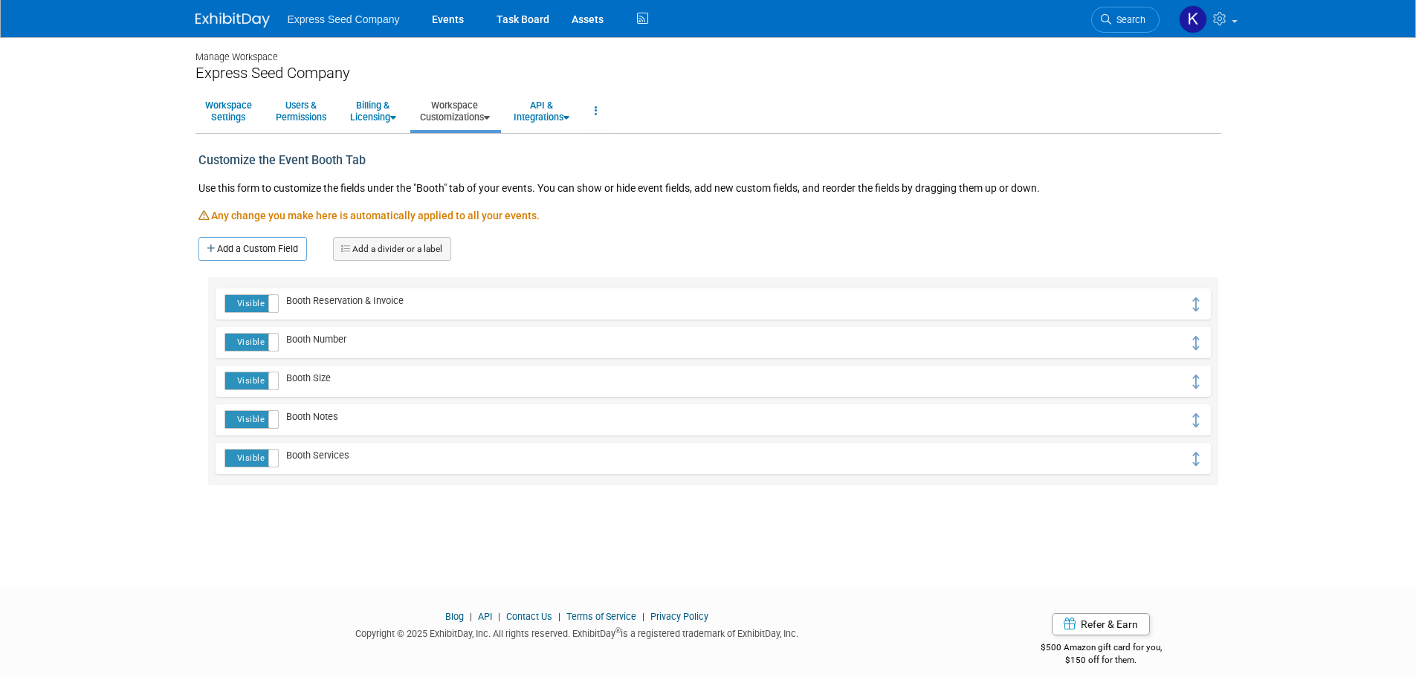
click at [481, 113] on link "Workspace Customizations" at bounding box center [454, 111] width 89 height 36
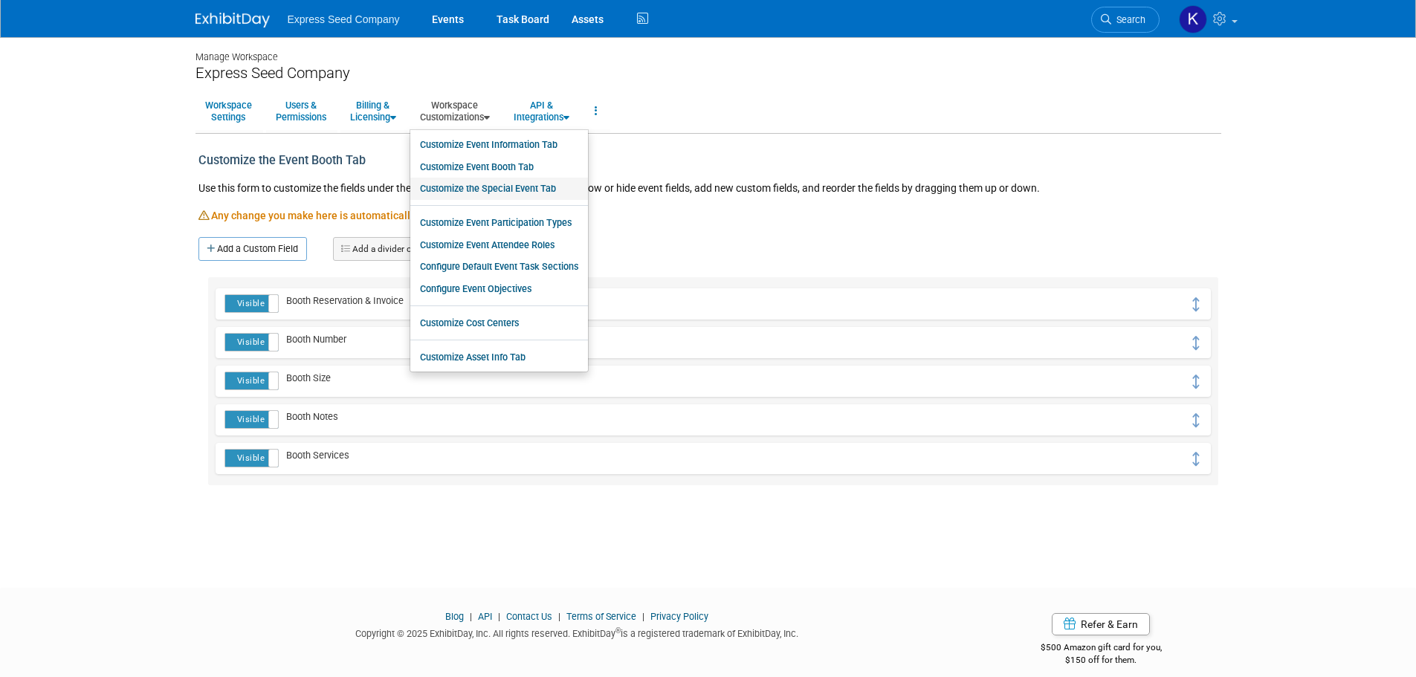
click at [489, 187] on link "Customize the Special Event Tab" at bounding box center [499, 189] width 178 height 22
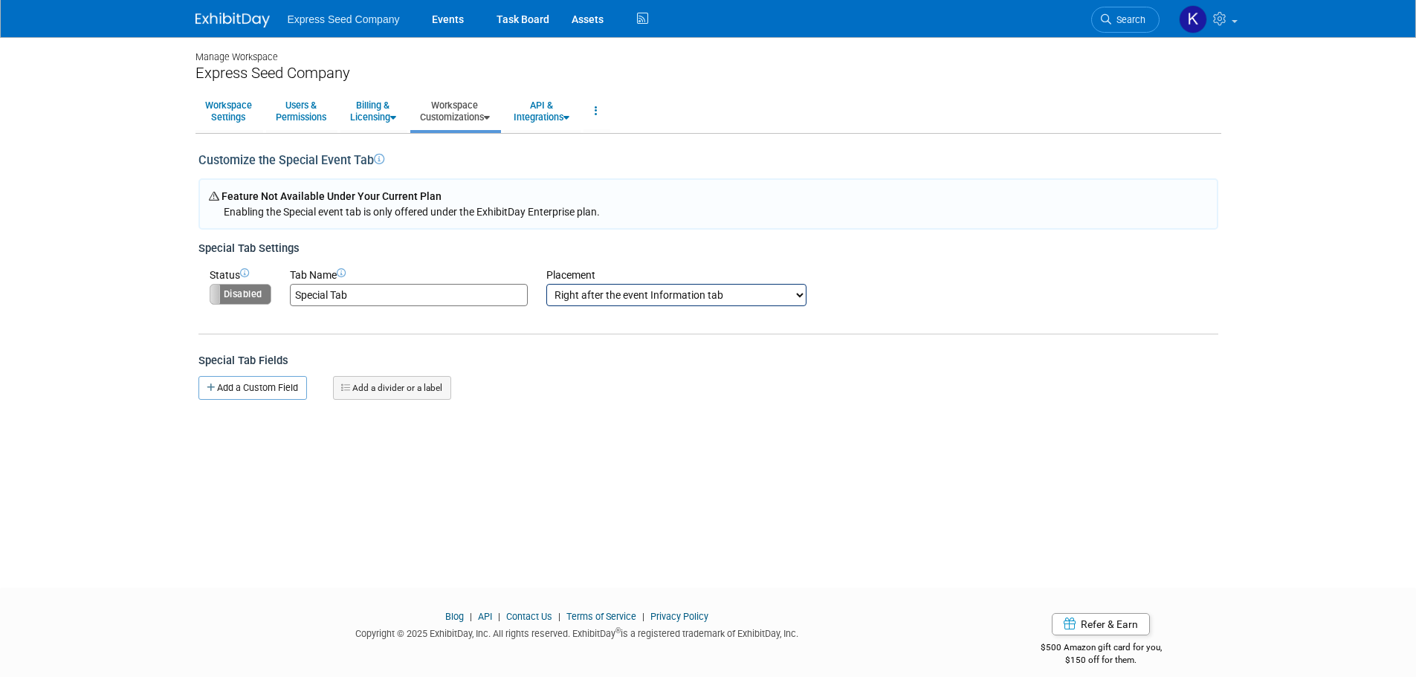
click at [664, 298] on select "Right after the event Information tab Right after the event Booth tab Right aft…" at bounding box center [676, 295] width 260 height 22
click at [259, 295] on label "Disabled" at bounding box center [240, 294] width 60 height 19
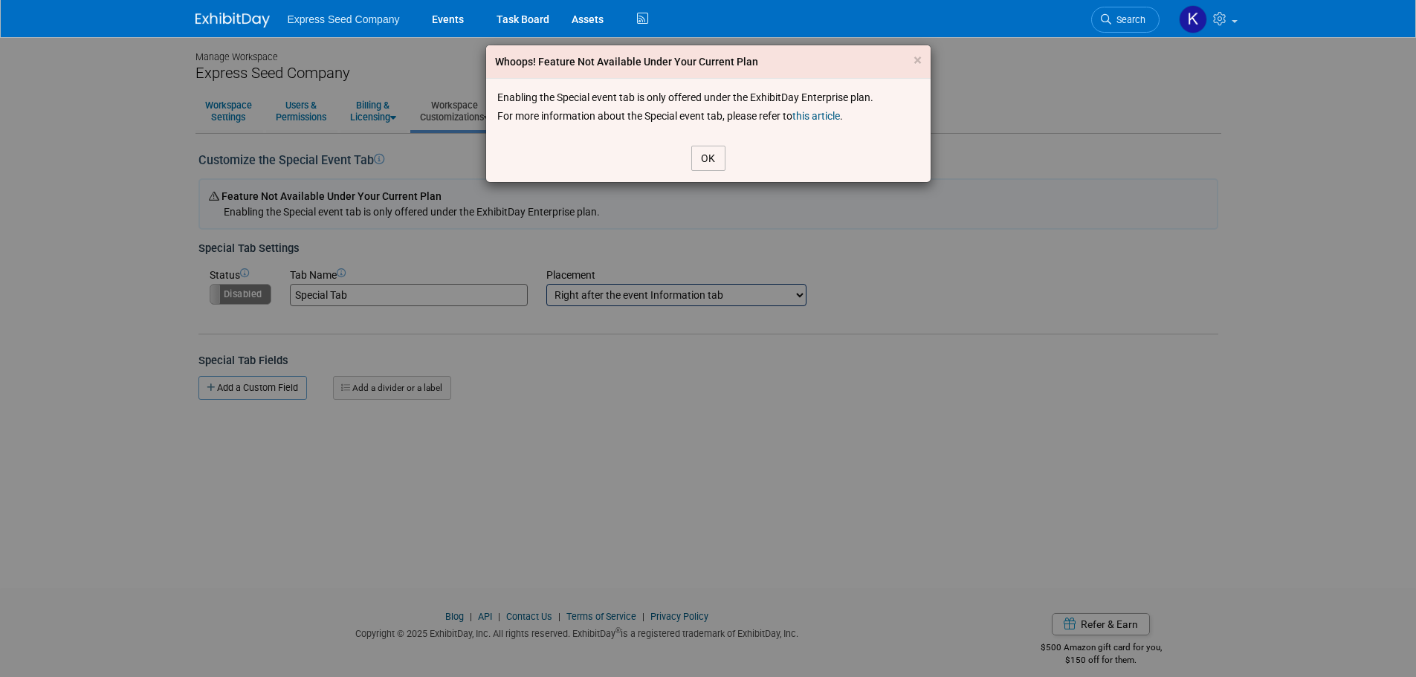
drag, startPoint x: 710, startPoint y: 155, endPoint x: 477, endPoint y: 146, distance: 232.8
click at [708, 157] on button "OK" at bounding box center [708, 158] width 34 height 25
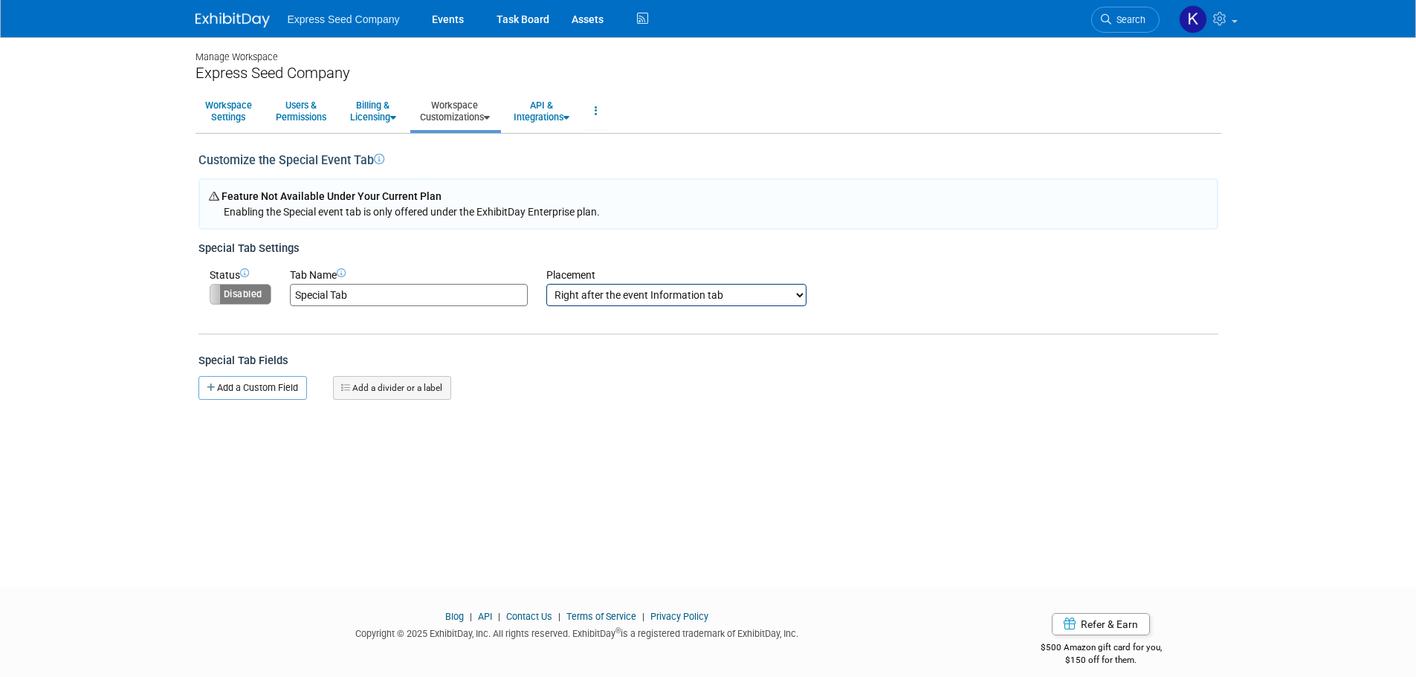
click at [489, 126] on link "Workspace Customizations" at bounding box center [454, 111] width 89 height 36
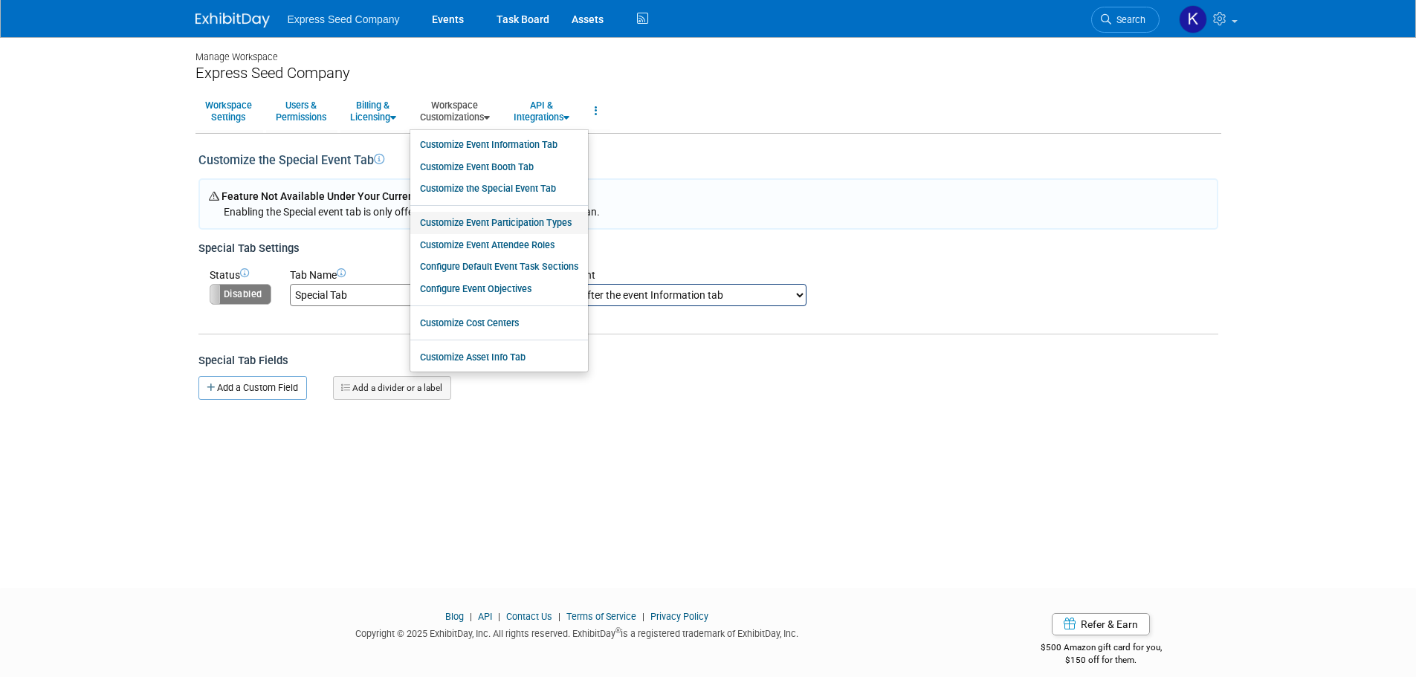
click at [501, 224] on link "Customize Event Participation Types" at bounding box center [499, 223] width 178 height 22
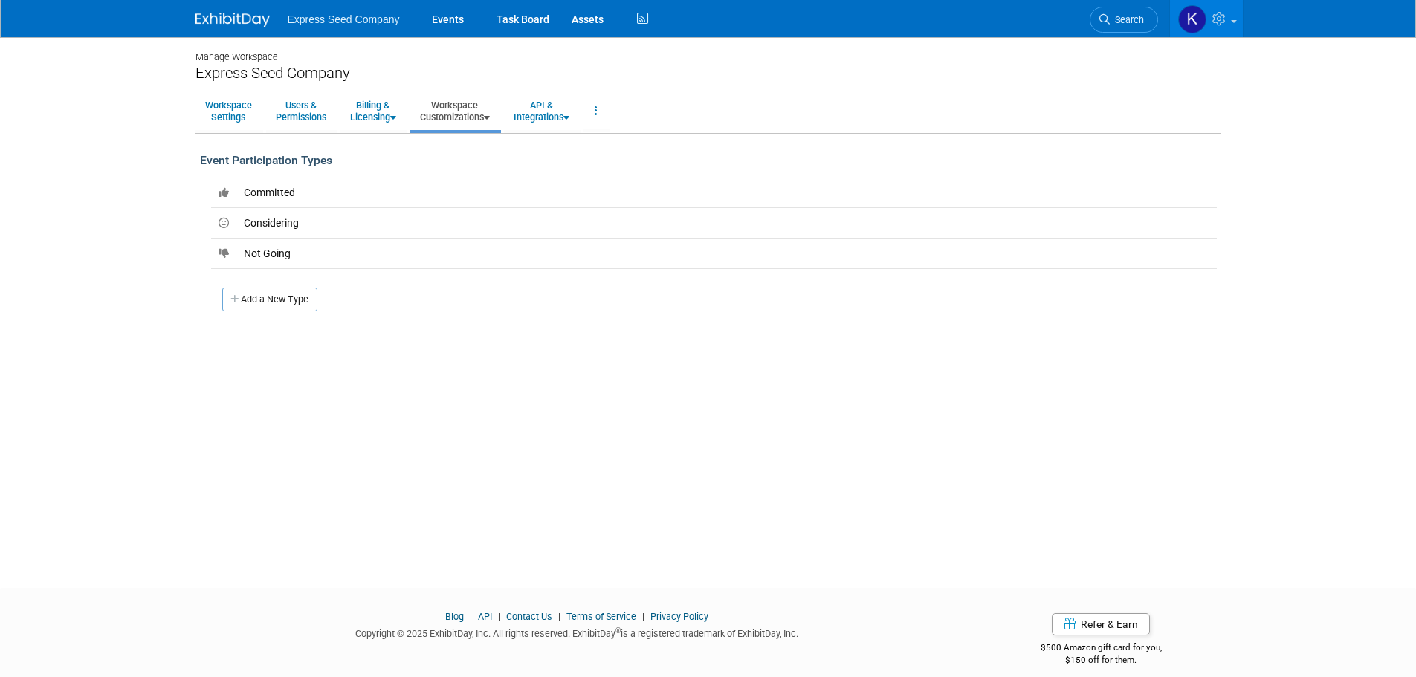
click at [454, 114] on link "Workspace Customizations" at bounding box center [454, 111] width 89 height 36
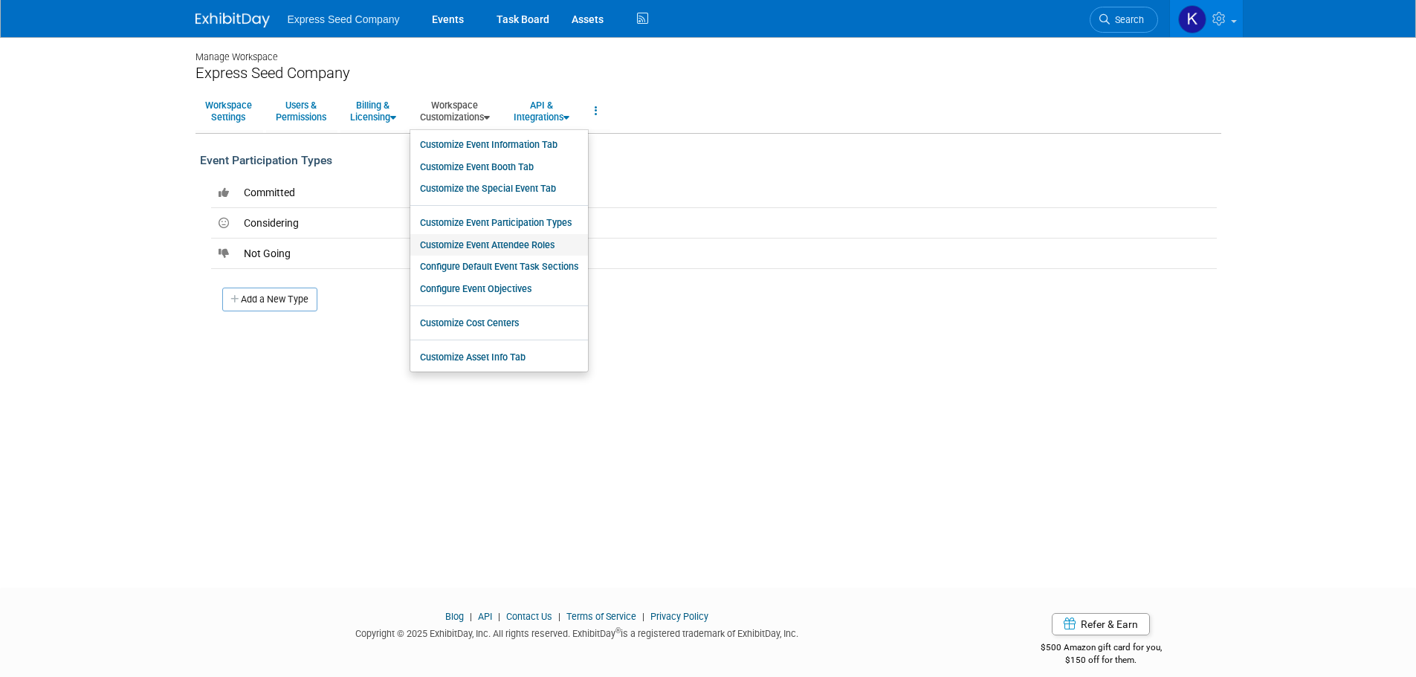
click at [514, 242] on link "Customize Event Attendee Roles" at bounding box center [499, 245] width 178 height 22
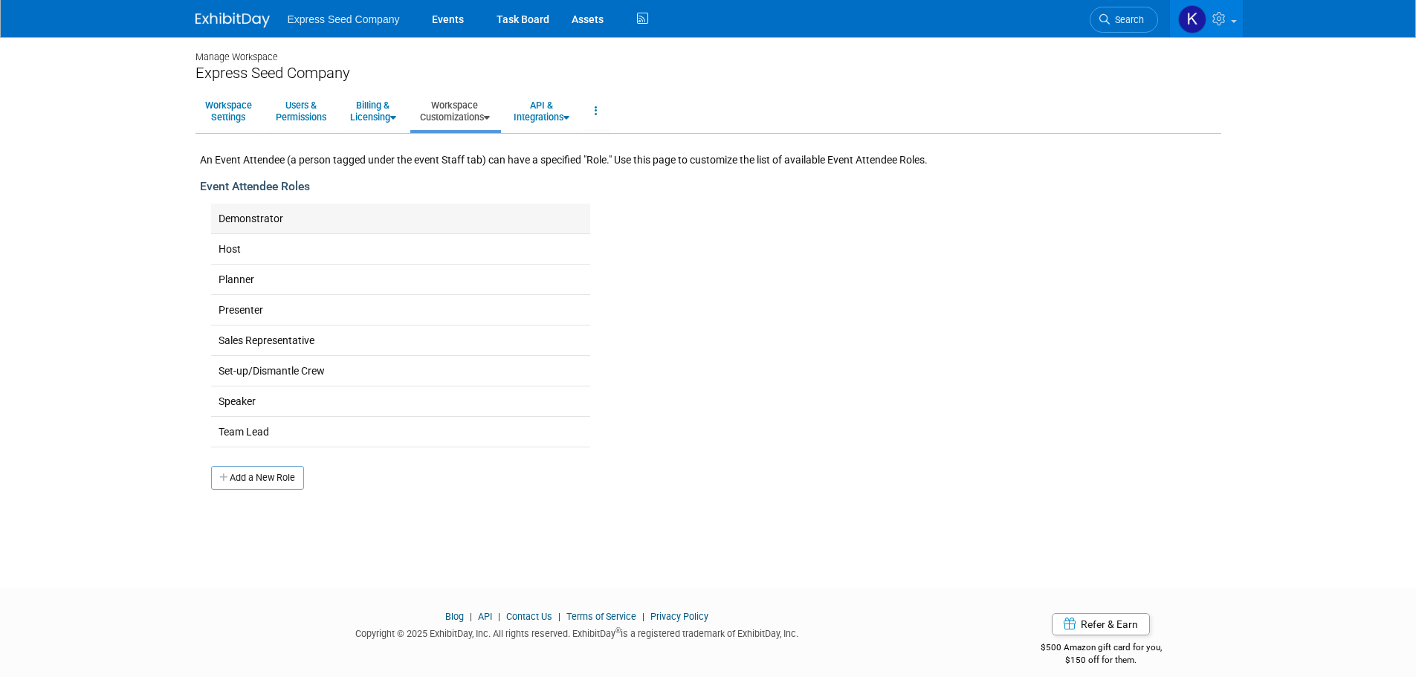
click at [261, 227] on td "Demonstrator" at bounding box center [400, 219] width 379 height 30
drag, startPoint x: 239, startPoint y: 247, endPoint x: 249, endPoint y: 207, distance: 42.2
click at [249, 207] on tbody "Demonstrator Host Planner Presenter Sales Representative" at bounding box center [400, 326] width 379 height 244
click at [244, 252] on td "Host" at bounding box center [400, 249] width 379 height 30
click at [479, 106] on link "Workspace Customizations" at bounding box center [454, 111] width 89 height 36
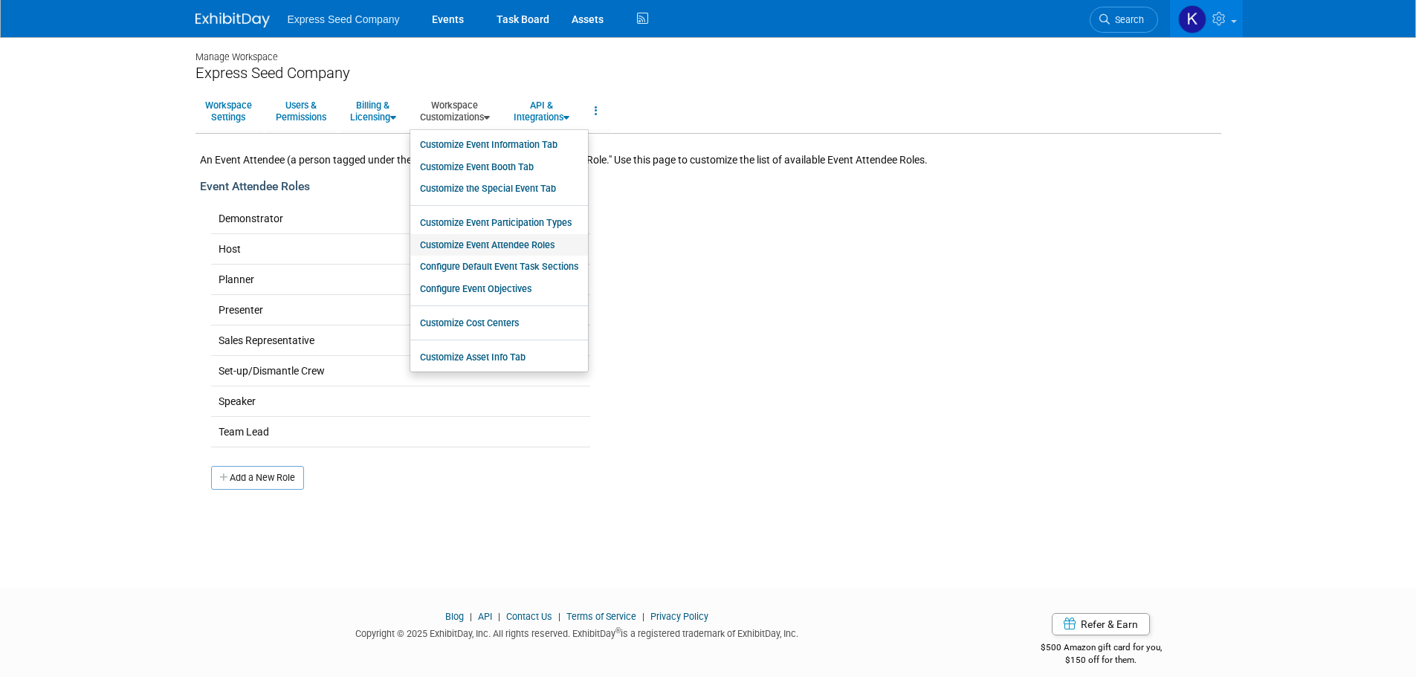
click at [509, 242] on link "Customize Event Attendee Roles" at bounding box center [499, 245] width 178 height 22
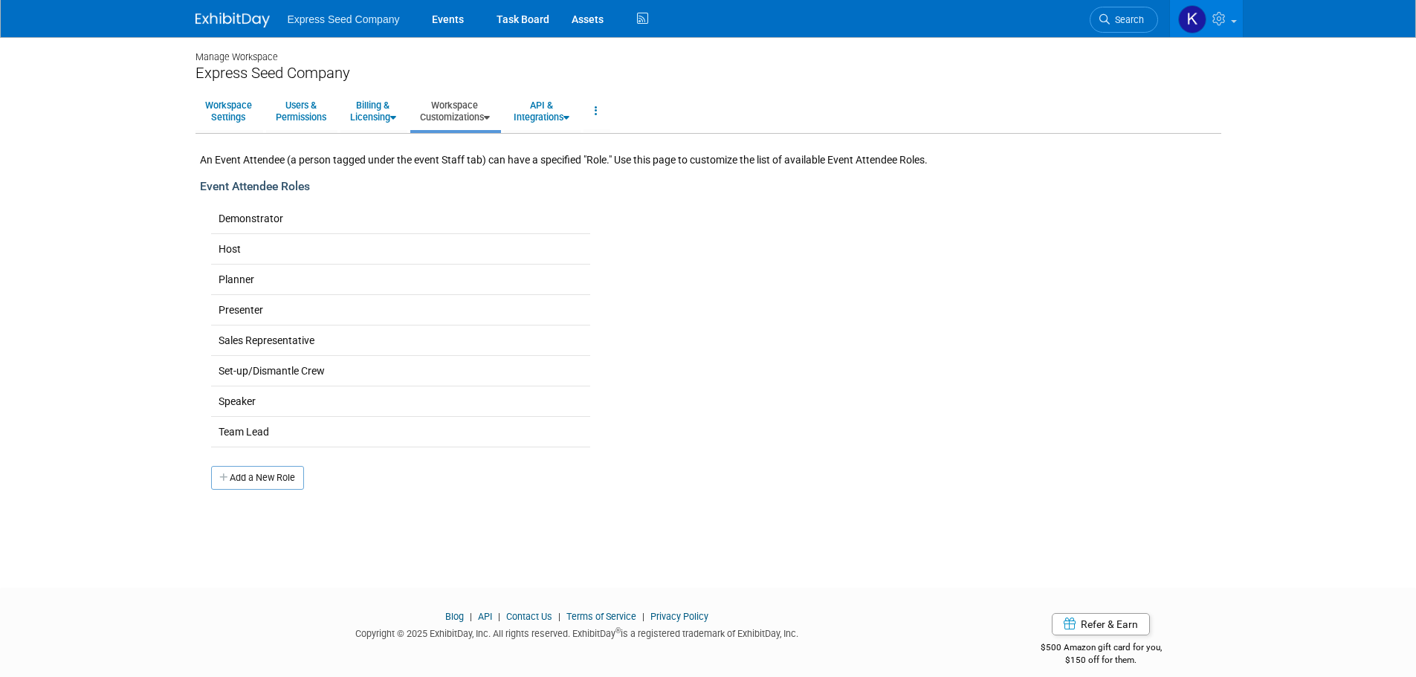
click at [472, 118] on link "Workspace Customizations" at bounding box center [454, 111] width 89 height 36
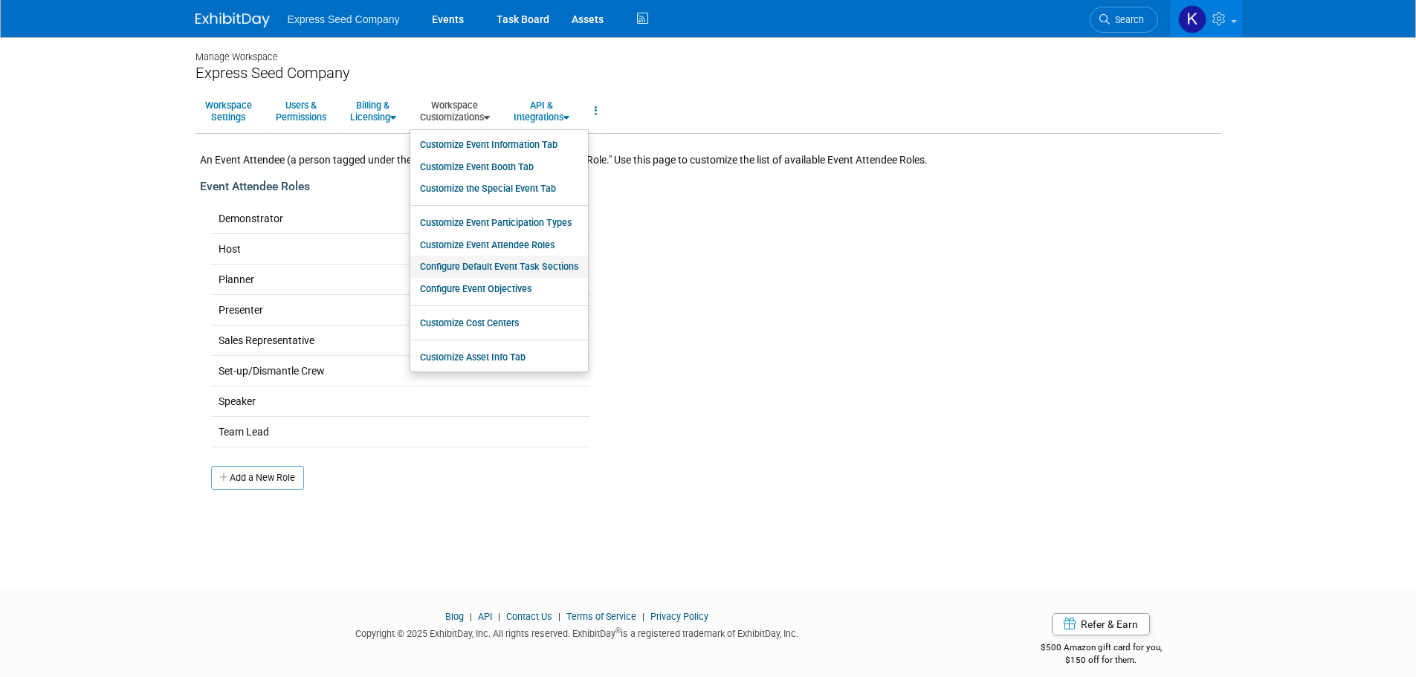
click at [476, 264] on link "Configure Default Event Task Sections" at bounding box center [499, 267] width 178 height 22
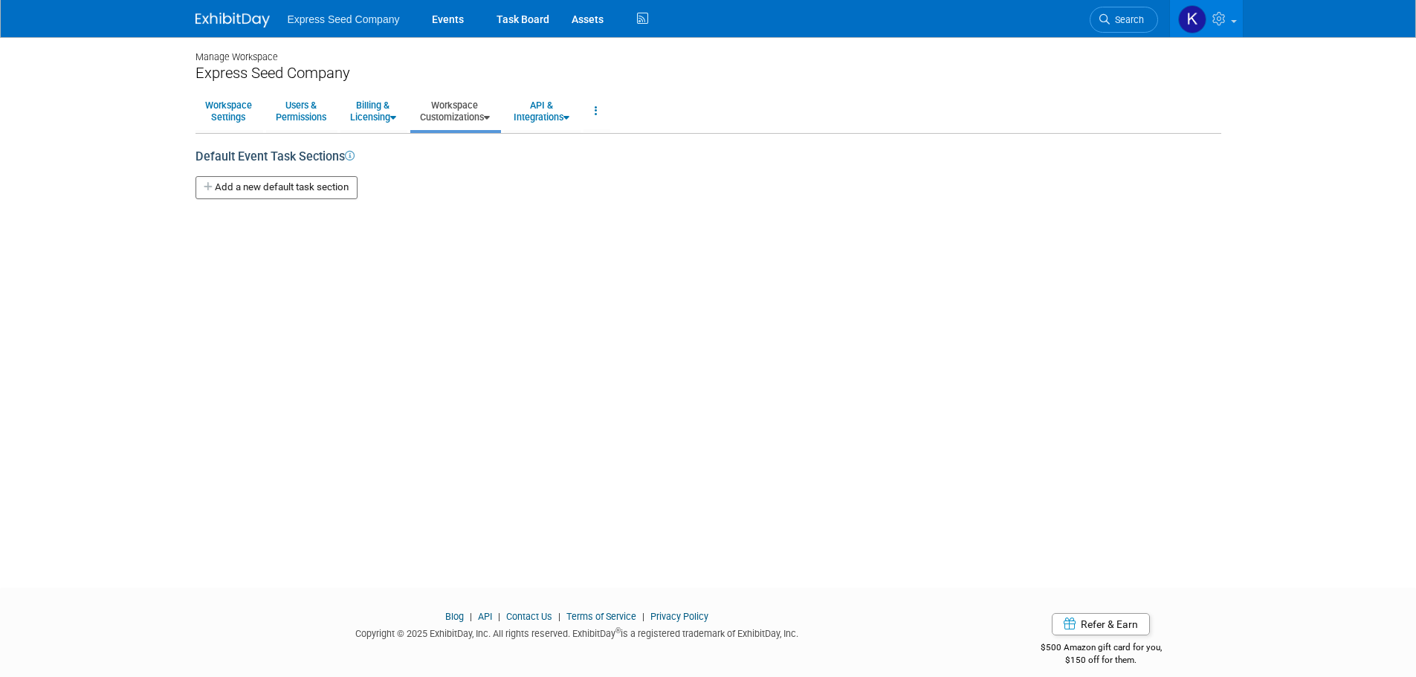
click at [490, 115] on icon at bounding box center [487, 118] width 6 height 10
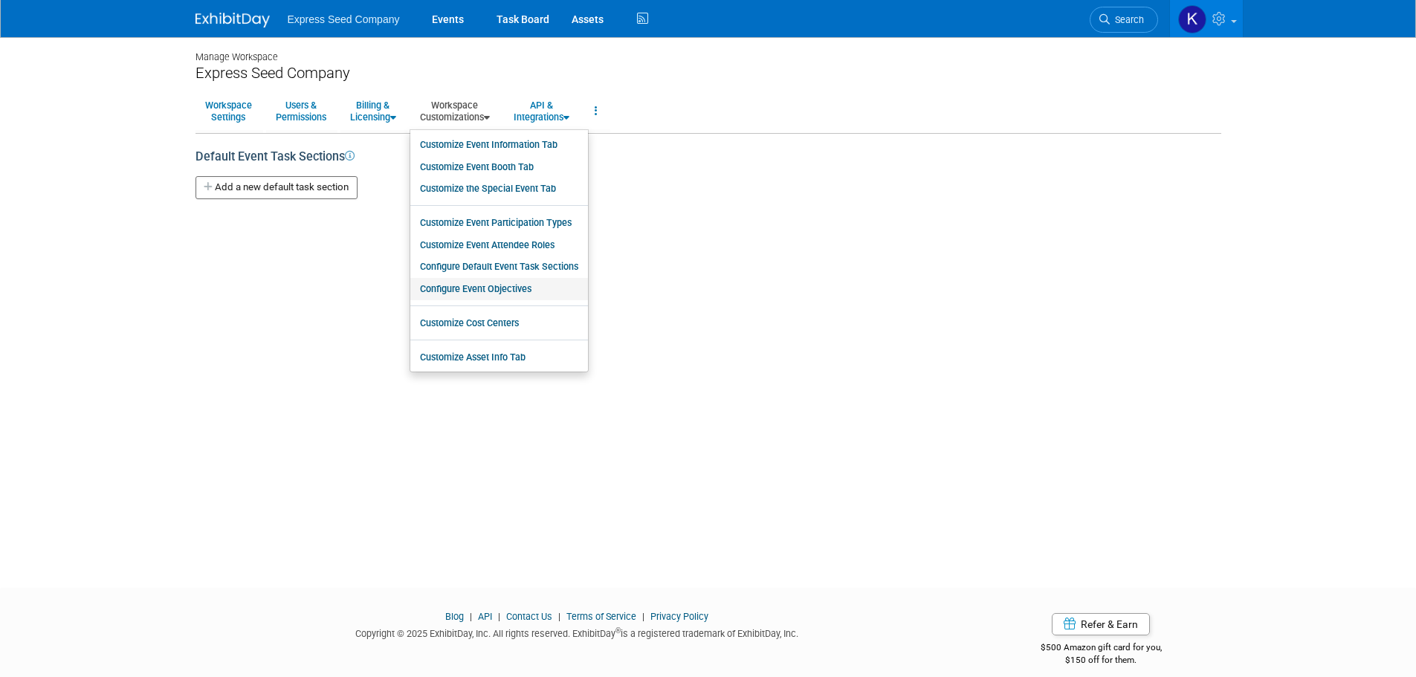
click at [488, 288] on link "Configure Event Objectives" at bounding box center [499, 289] width 178 height 22
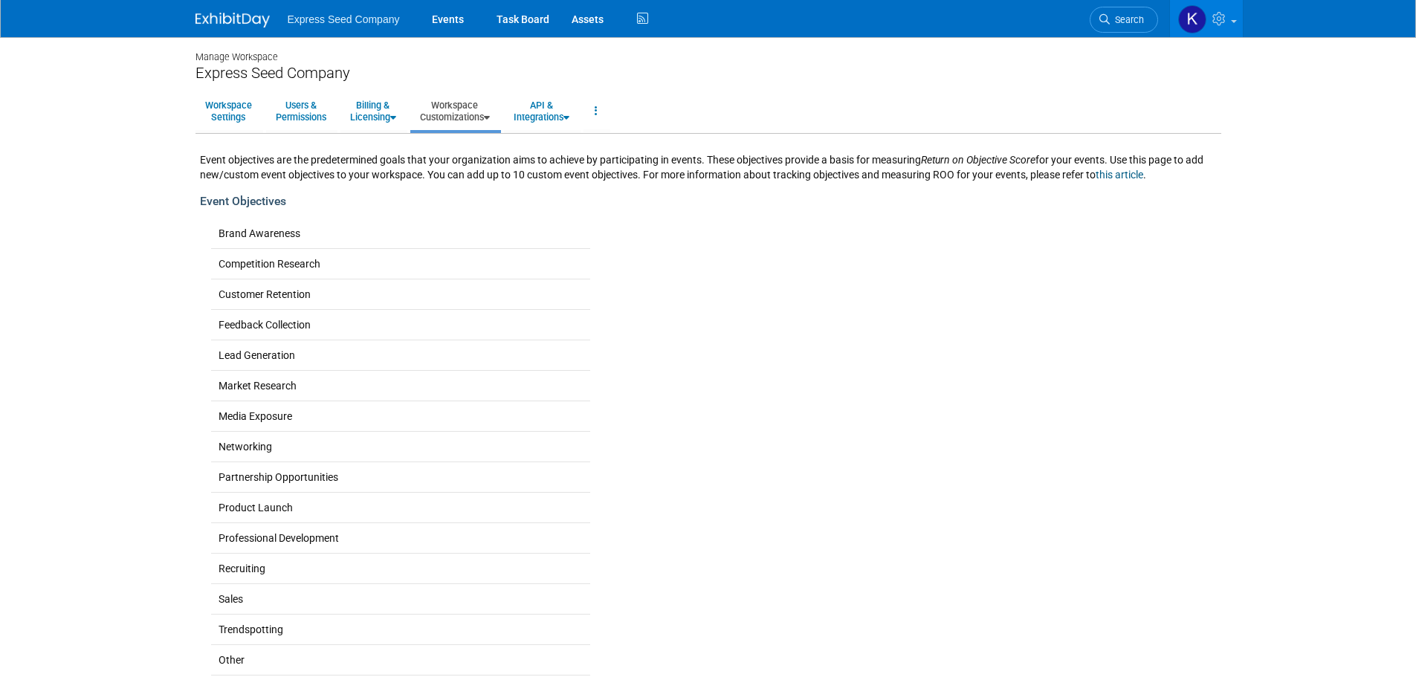
click at [476, 122] on link "Workspace Customizations" at bounding box center [454, 111] width 89 height 36
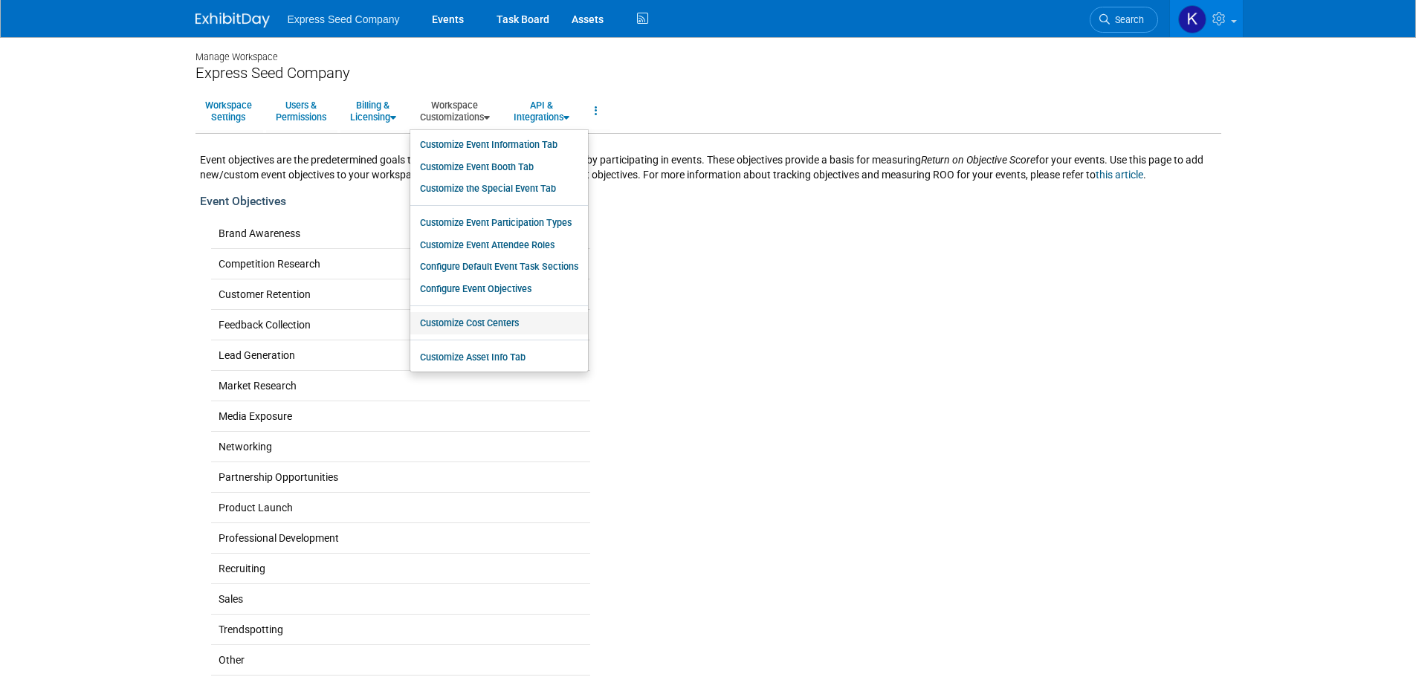
click at [491, 325] on link "Customize Cost Centers" at bounding box center [499, 323] width 178 height 22
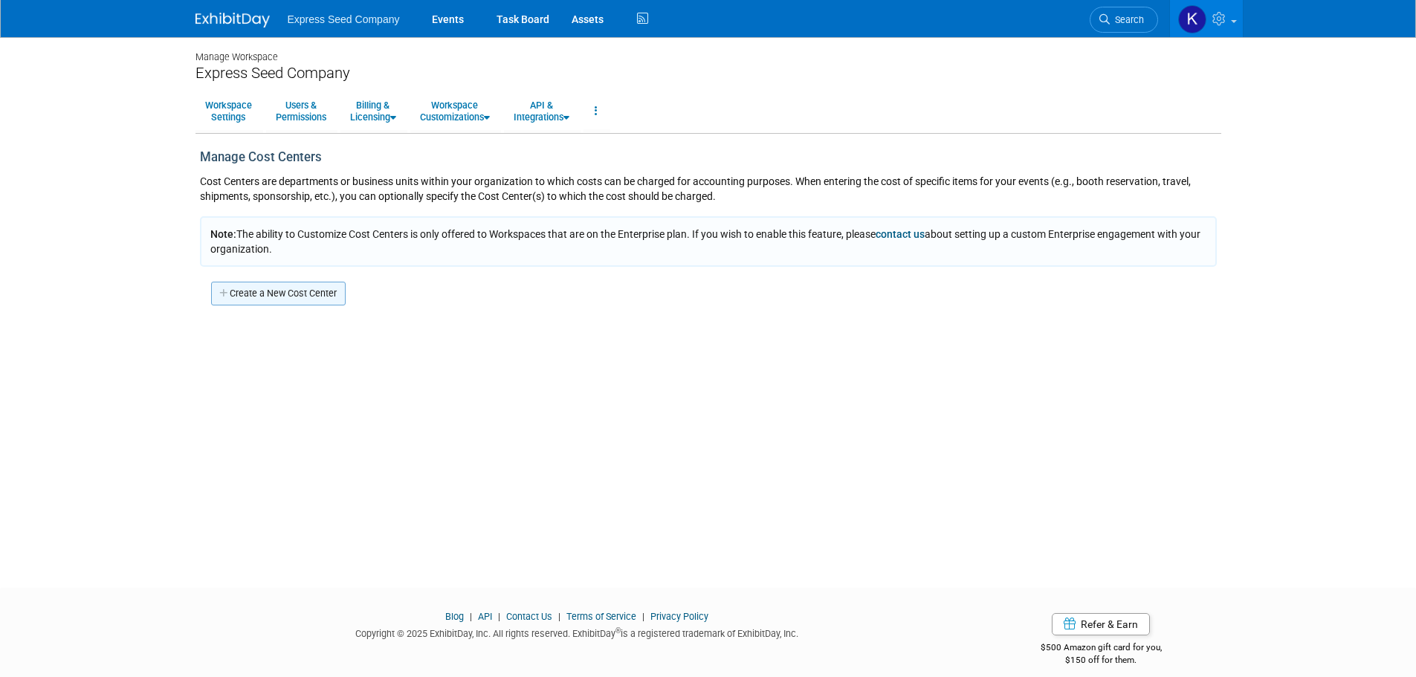
click at [291, 294] on link "Create a New Cost Center" at bounding box center [278, 294] width 135 height 24
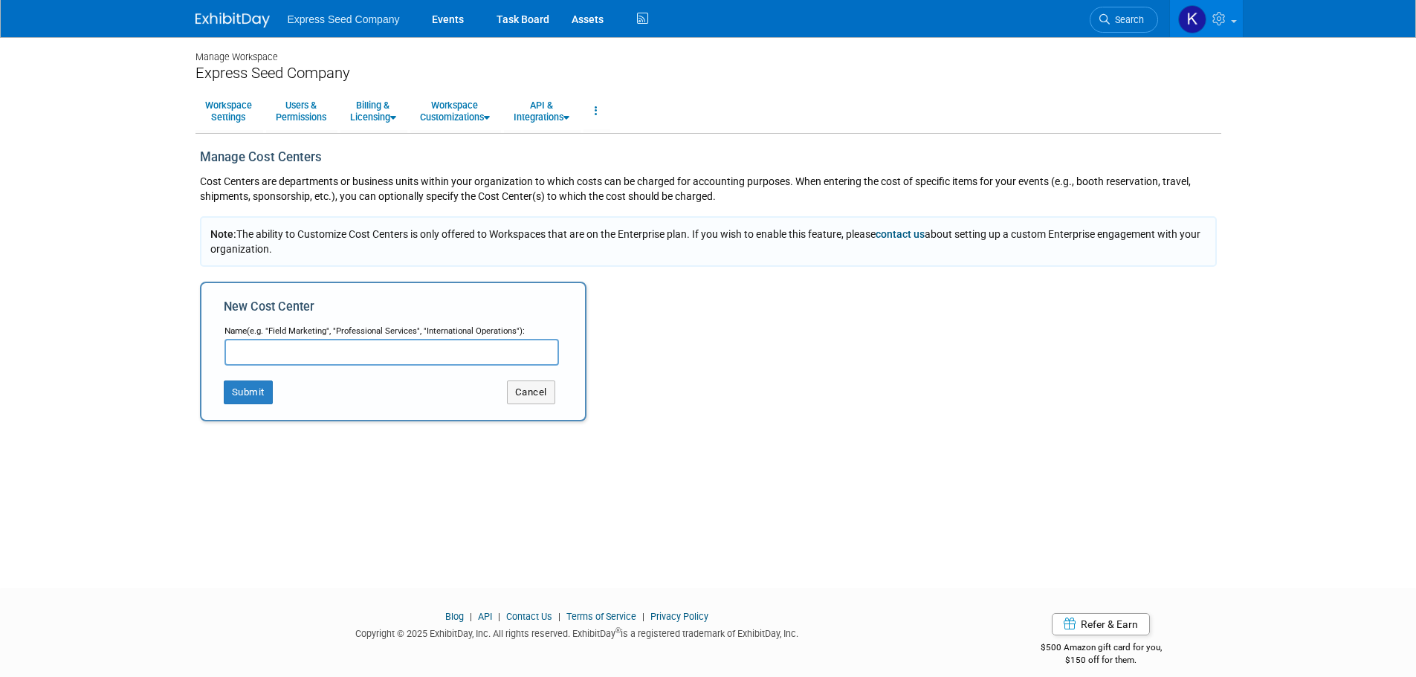
click at [658, 318] on div "Manage Cost Centers Cost Centers are departments or business units within your …" at bounding box center [708, 285] width 1026 height 273
click at [529, 393] on button "Cancel" at bounding box center [531, 393] width 48 height 24
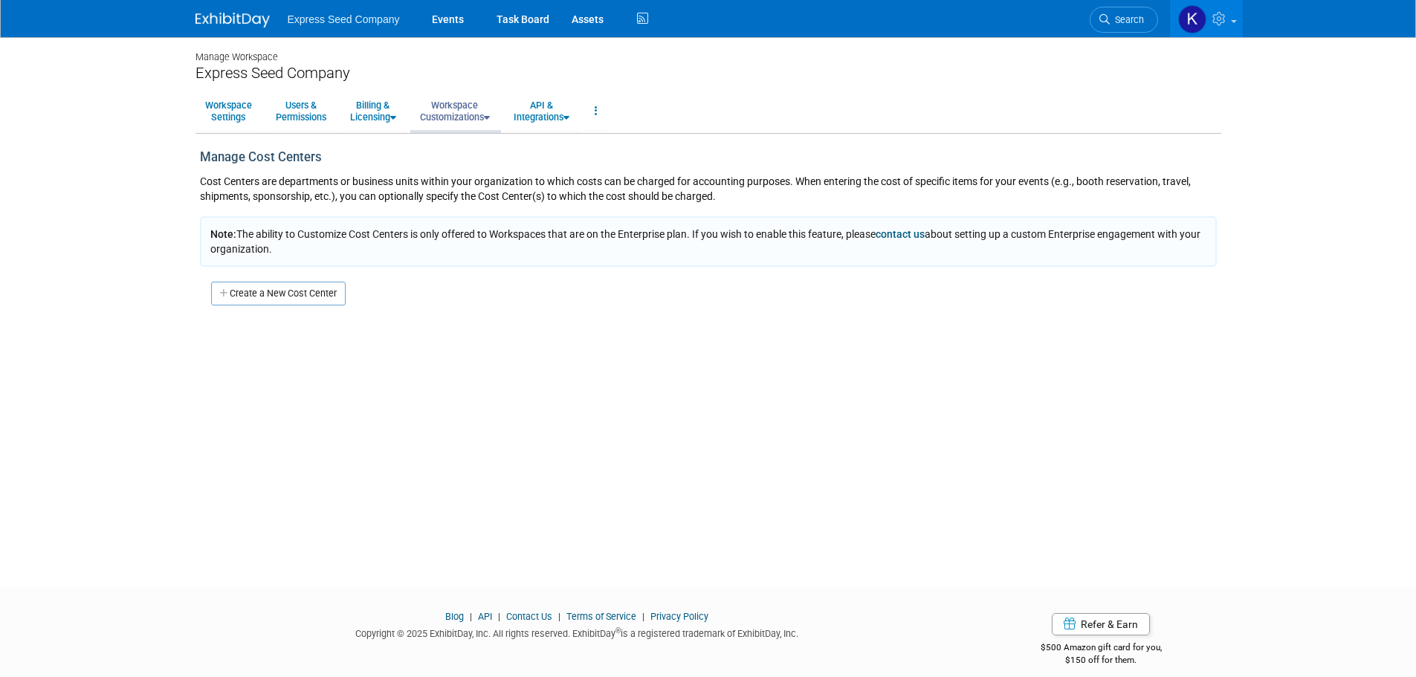
click at [463, 120] on link "Workspace Customizations" at bounding box center [454, 111] width 89 height 36
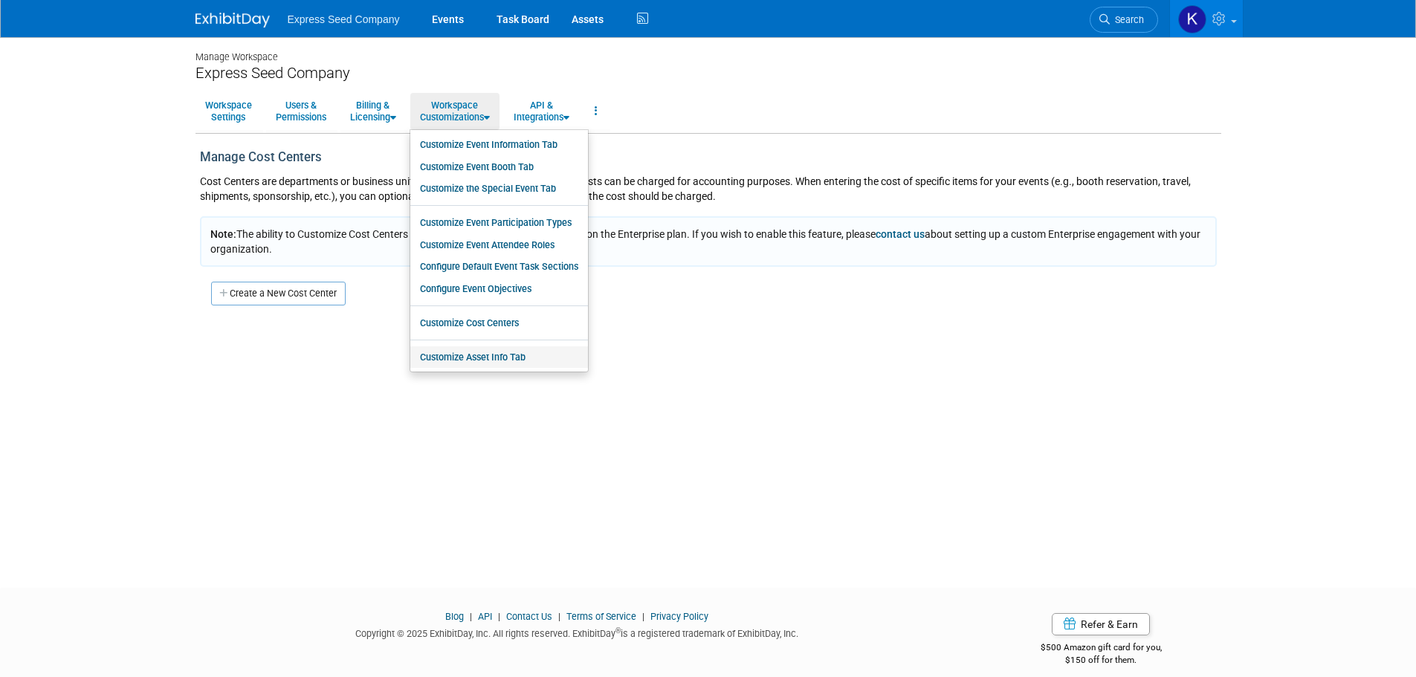
click at [483, 357] on link "Customize Asset Info Tab" at bounding box center [499, 357] width 178 height 22
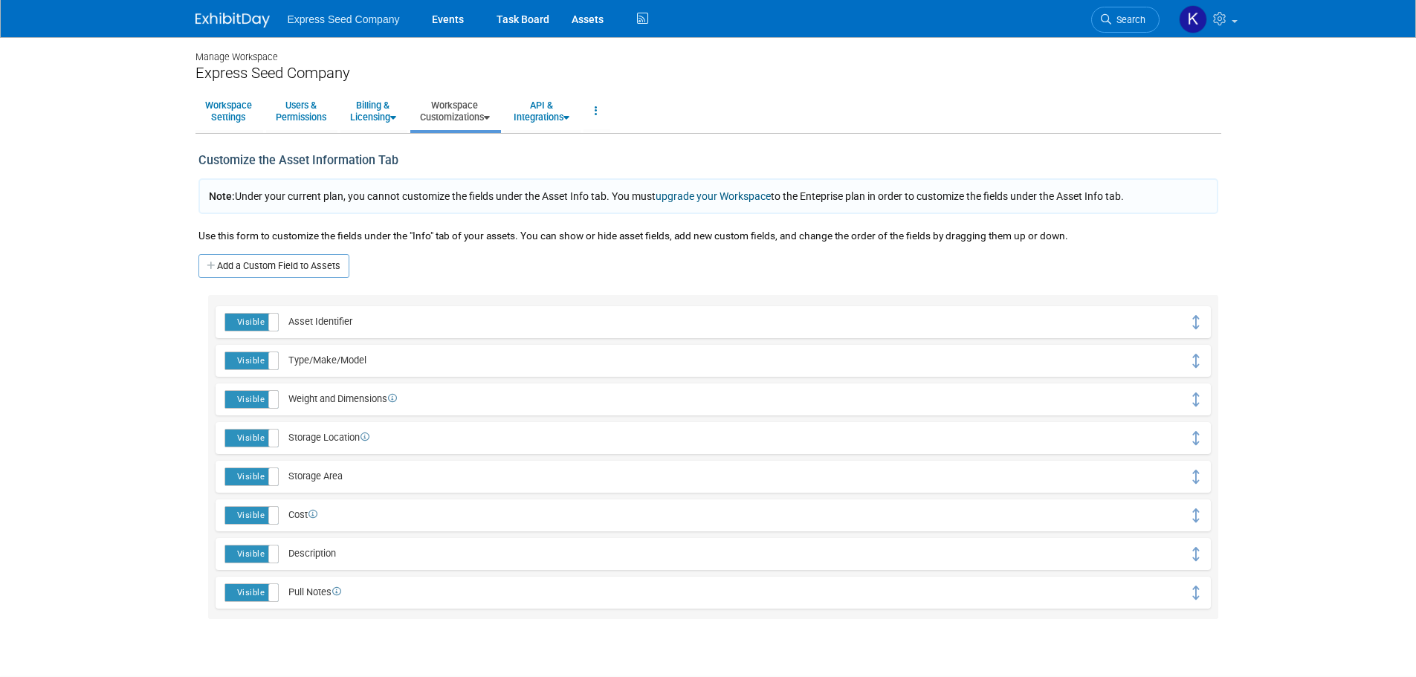
click at [258, 516] on label "Visible" at bounding box center [251, 515] width 52 height 17
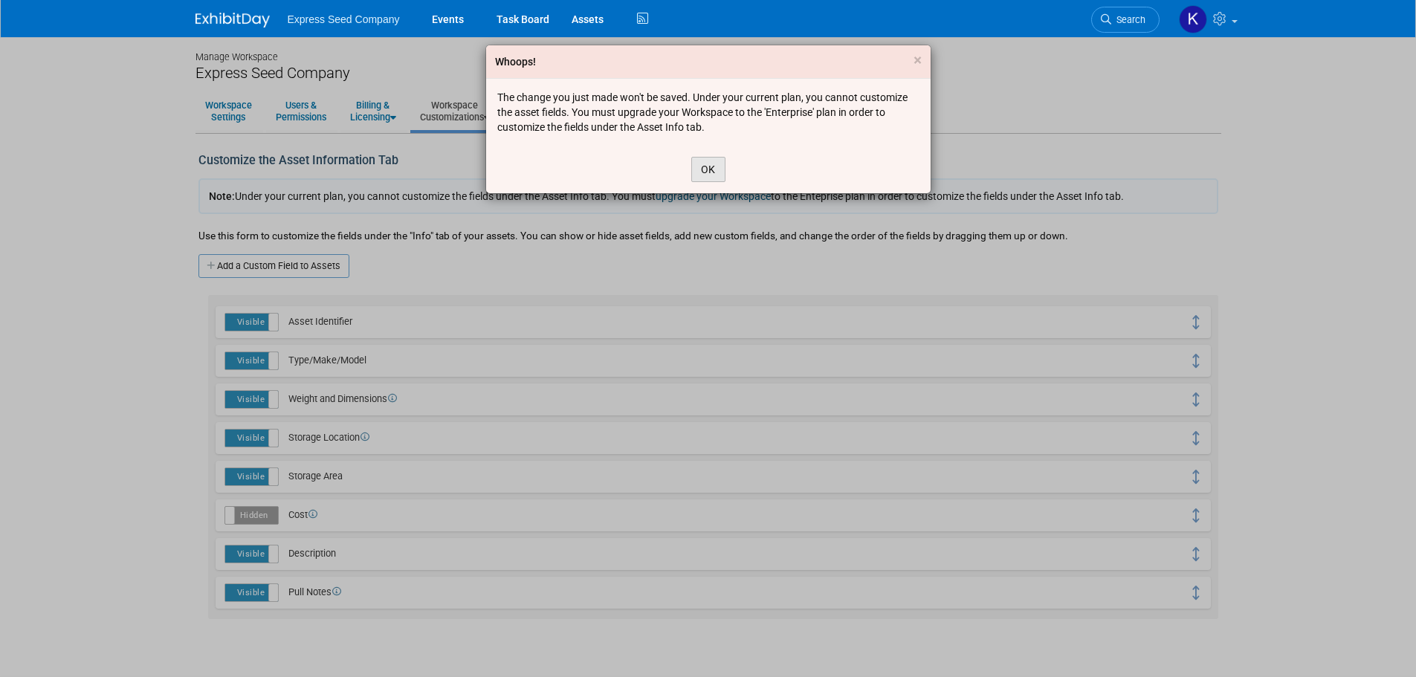
click at [706, 171] on button "OK" at bounding box center [708, 169] width 34 height 25
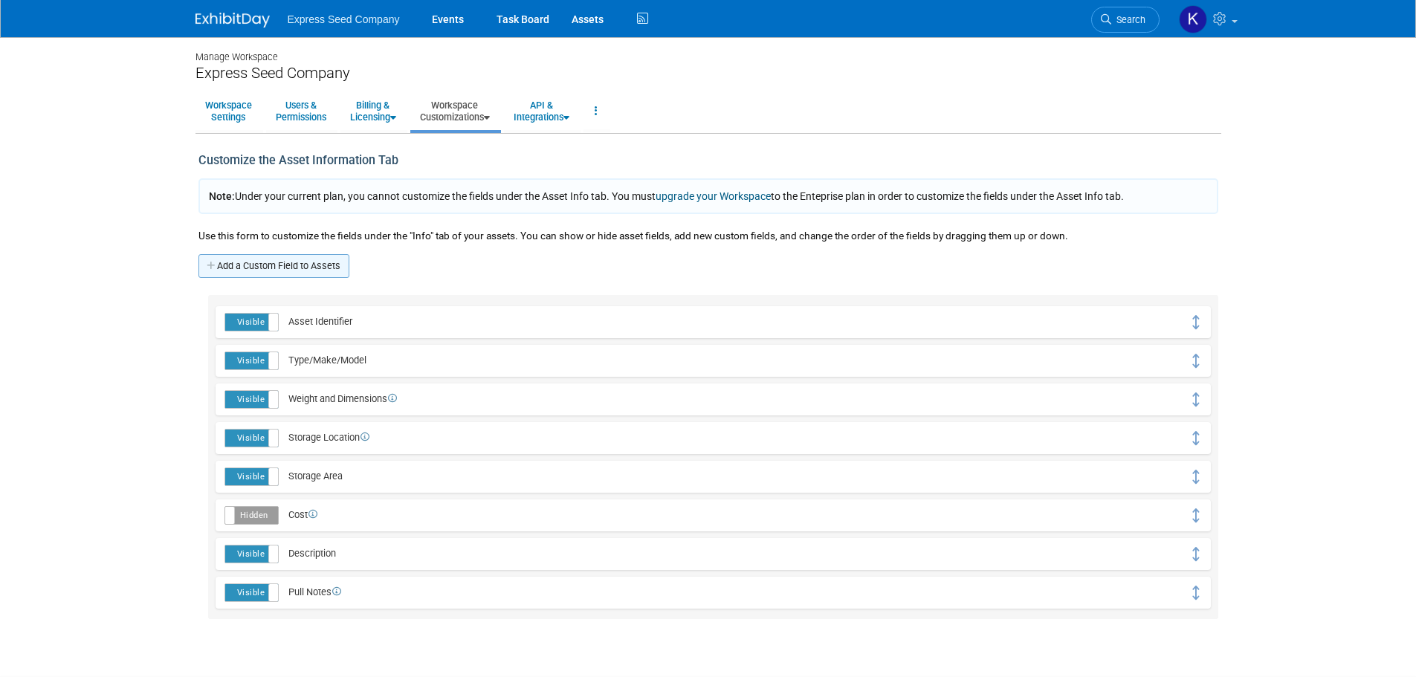
click at [271, 265] on link "Add a Custom Field to Assets" at bounding box center [273, 266] width 151 height 24
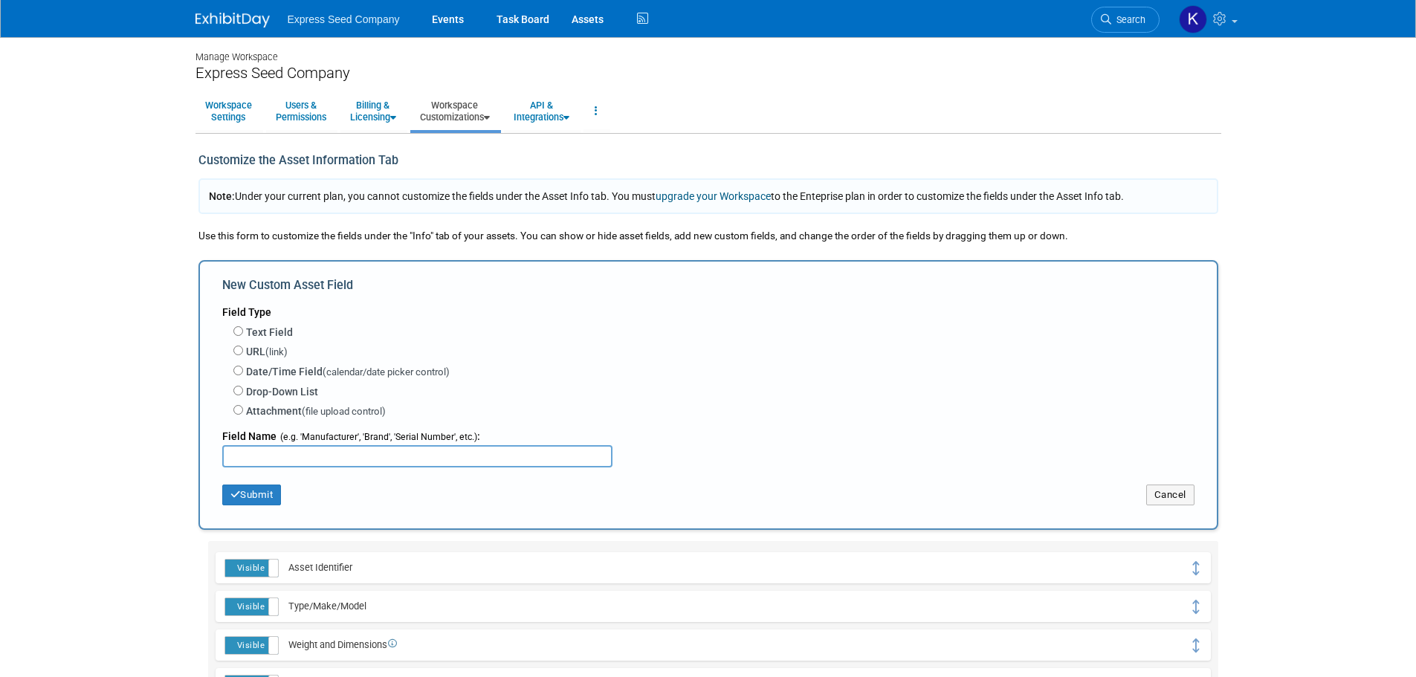
click at [255, 331] on label "Text Field" at bounding box center [269, 332] width 47 height 15
click at [243, 331] on input "Text Field" at bounding box center [238, 331] width 10 height 10
radio input "true"
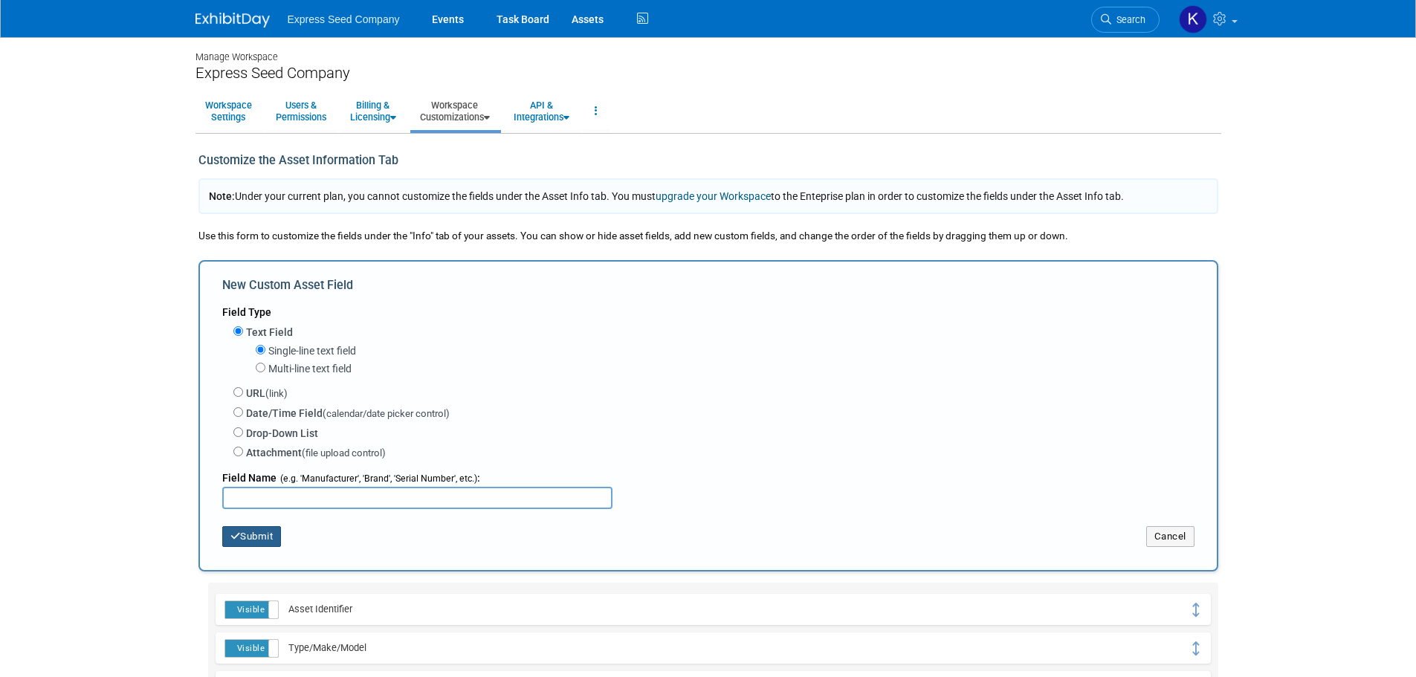
click at [258, 531] on button "Submit" at bounding box center [251, 536] width 59 height 21
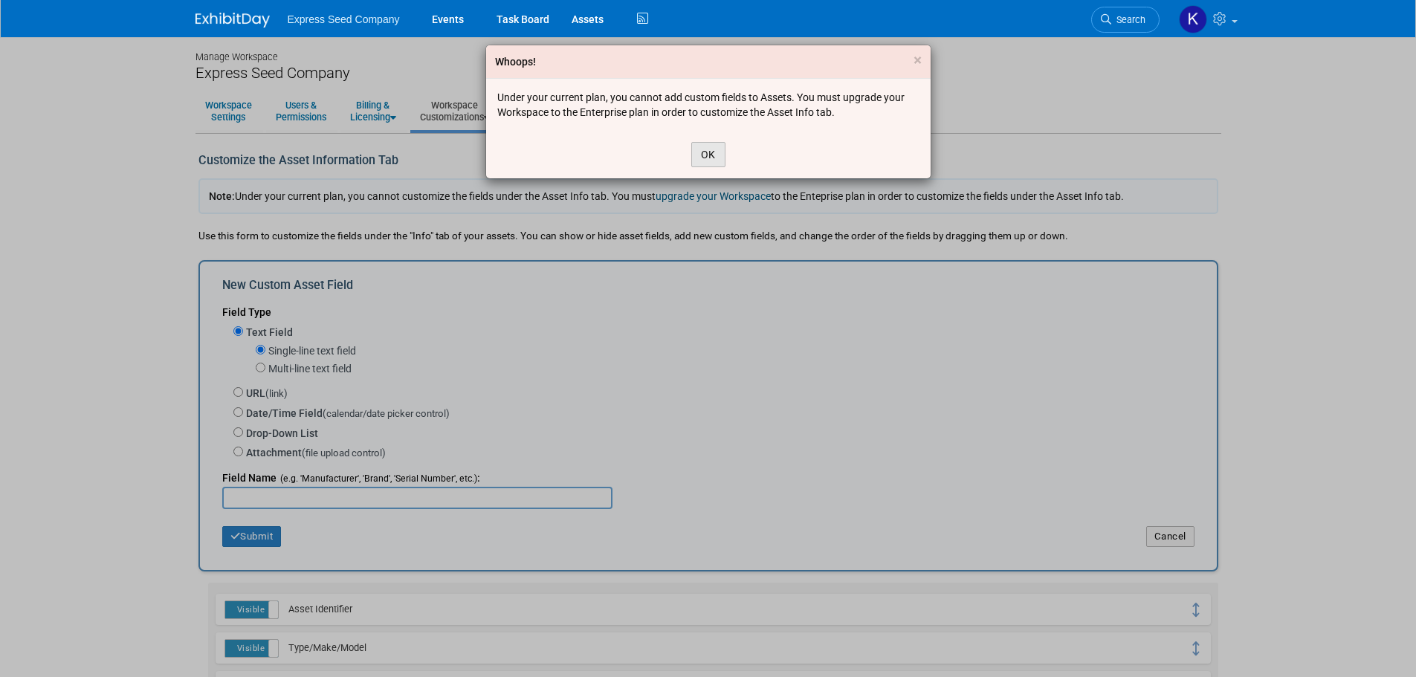
click at [702, 154] on button "OK" at bounding box center [708, 154] width 34 height 25
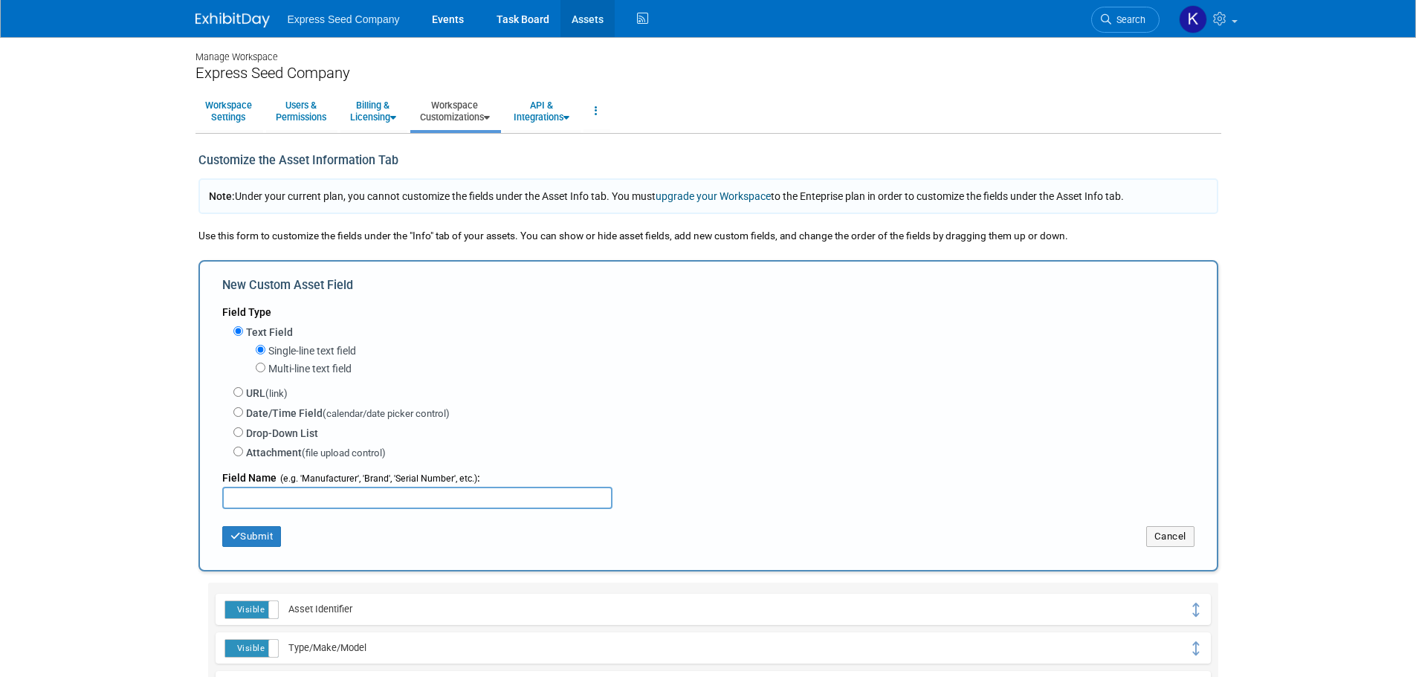
click at [584, 20] on link "Assets" at bounding box center [587, 18] width 54 height 37
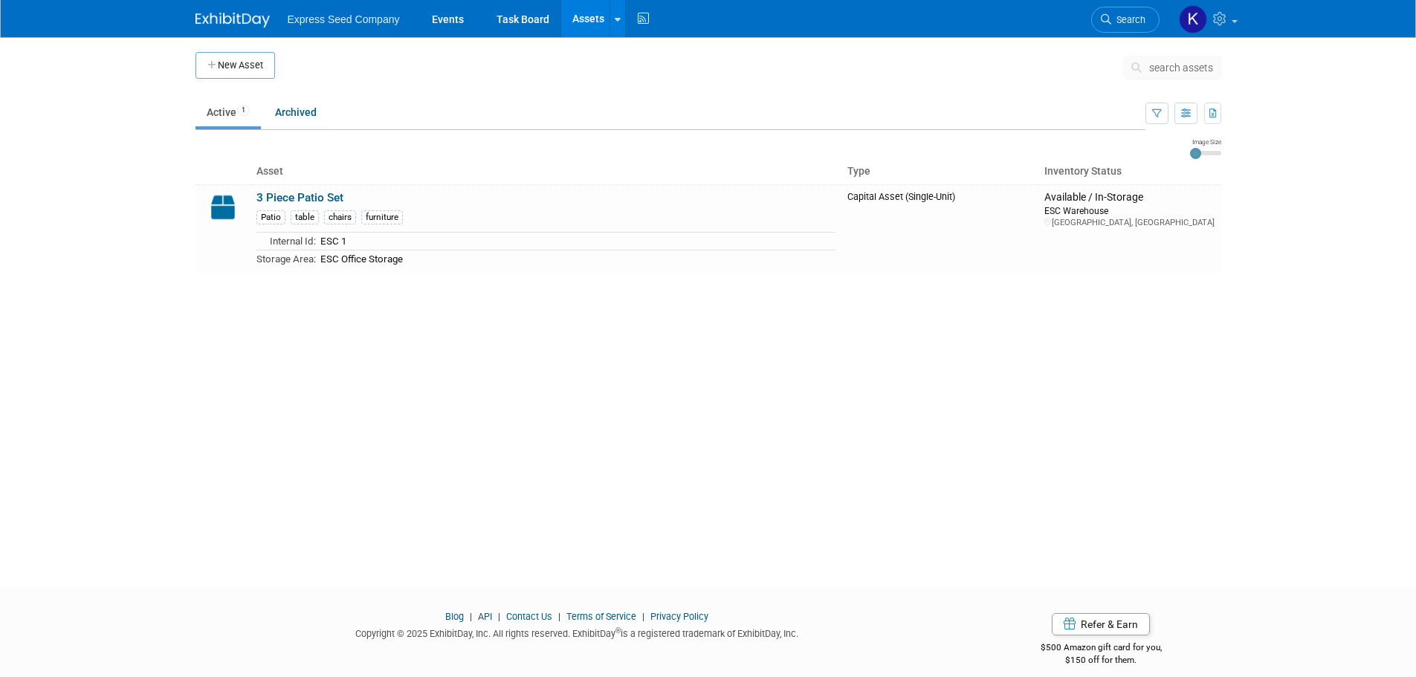
click at [340, 19] on span "Express Seed Company" at bounding box center [344, 19] width 112 height 12
click at [434, 17] on link "Events" at bounding box center [448, 18] width 54 height 37
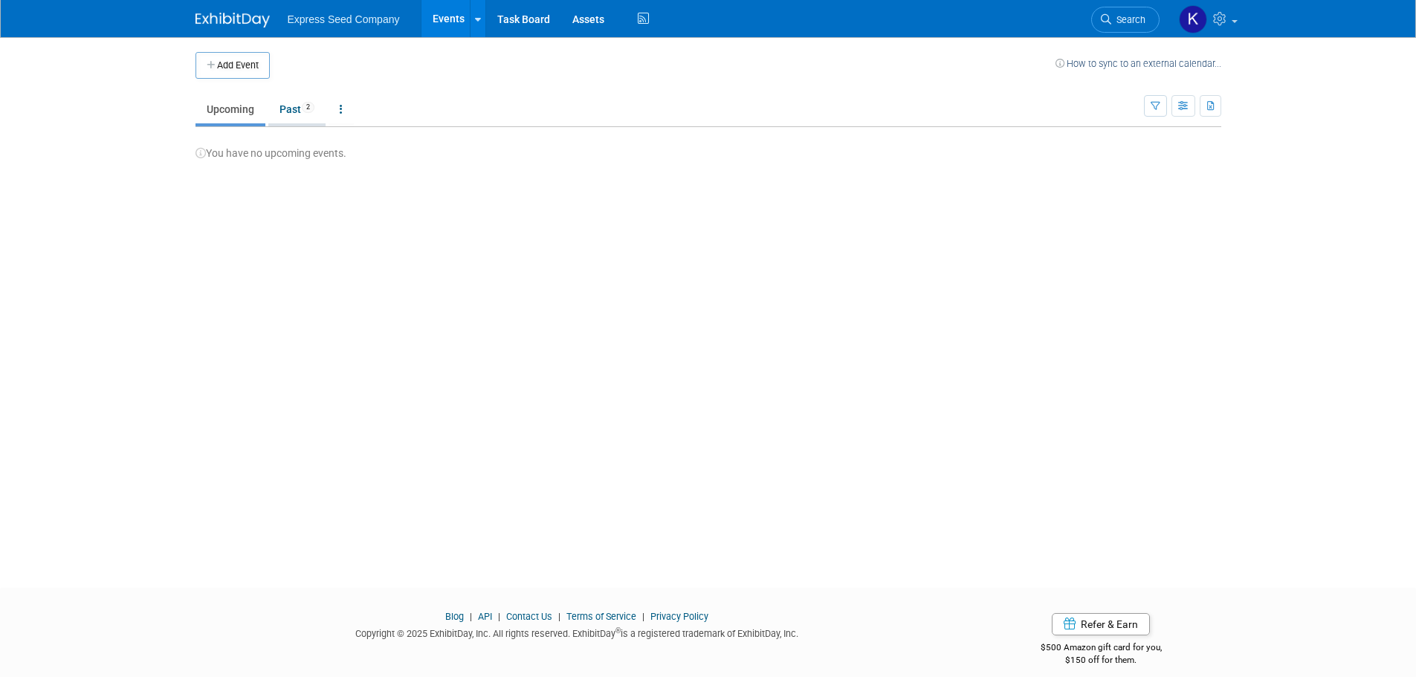
click at [295, 114] on link "Past 2" at bounding box center [296, 109] width 57 height 28
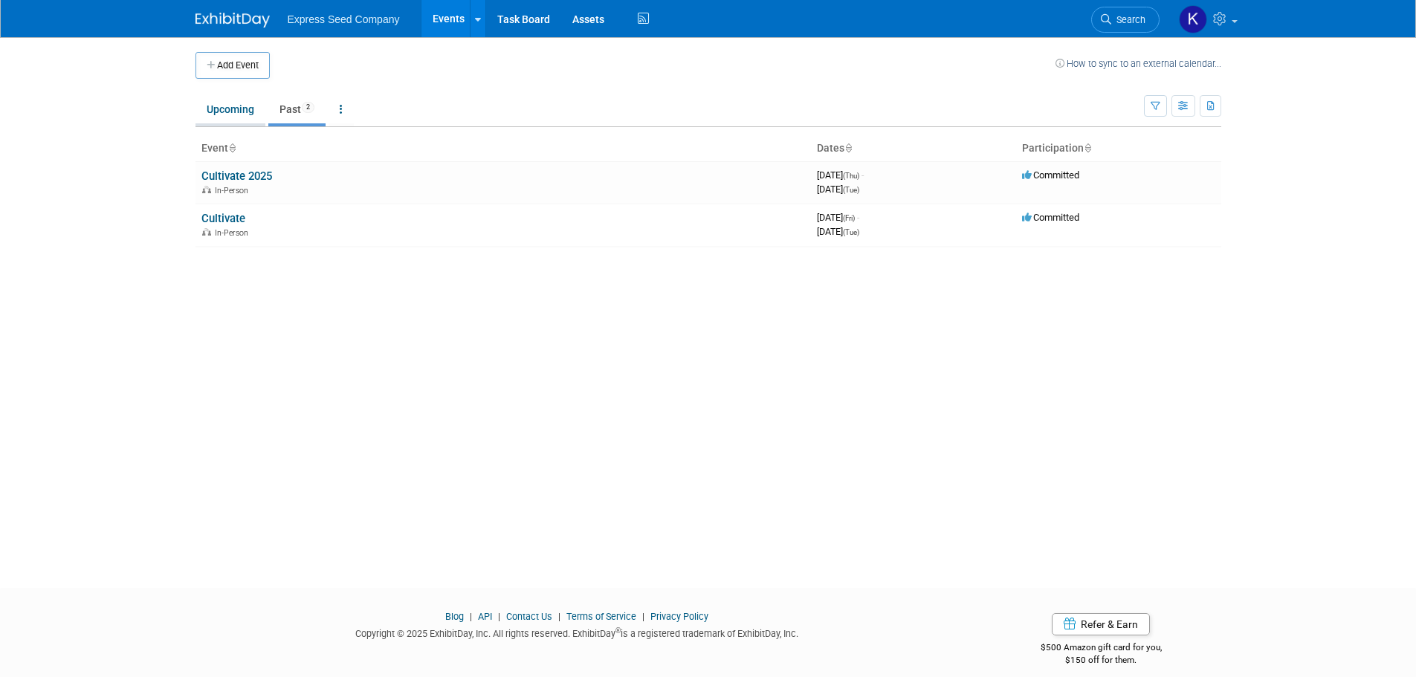
click at [236, 112] on link "Upcoming" at bounding box center [230, 109] width 70 height 28
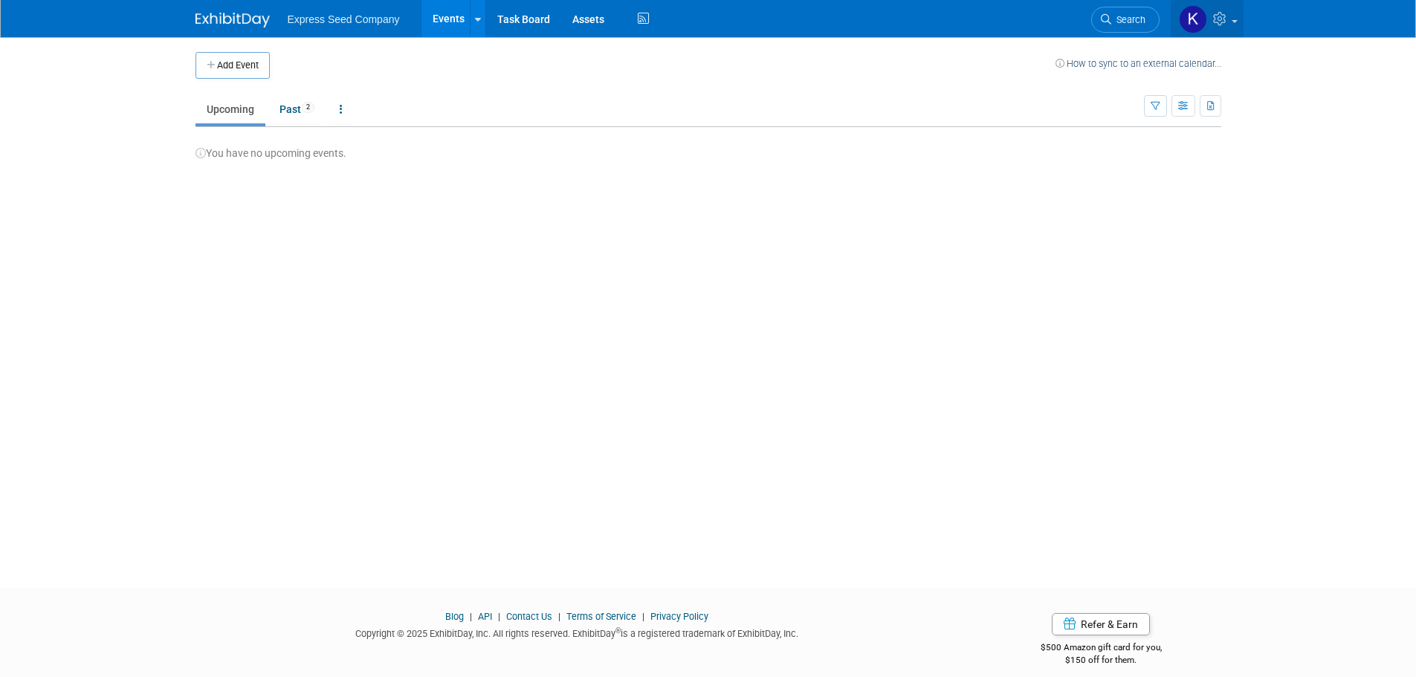
click at [1205, 17] on img at bounding box center [1193, 19] width 28 height 28
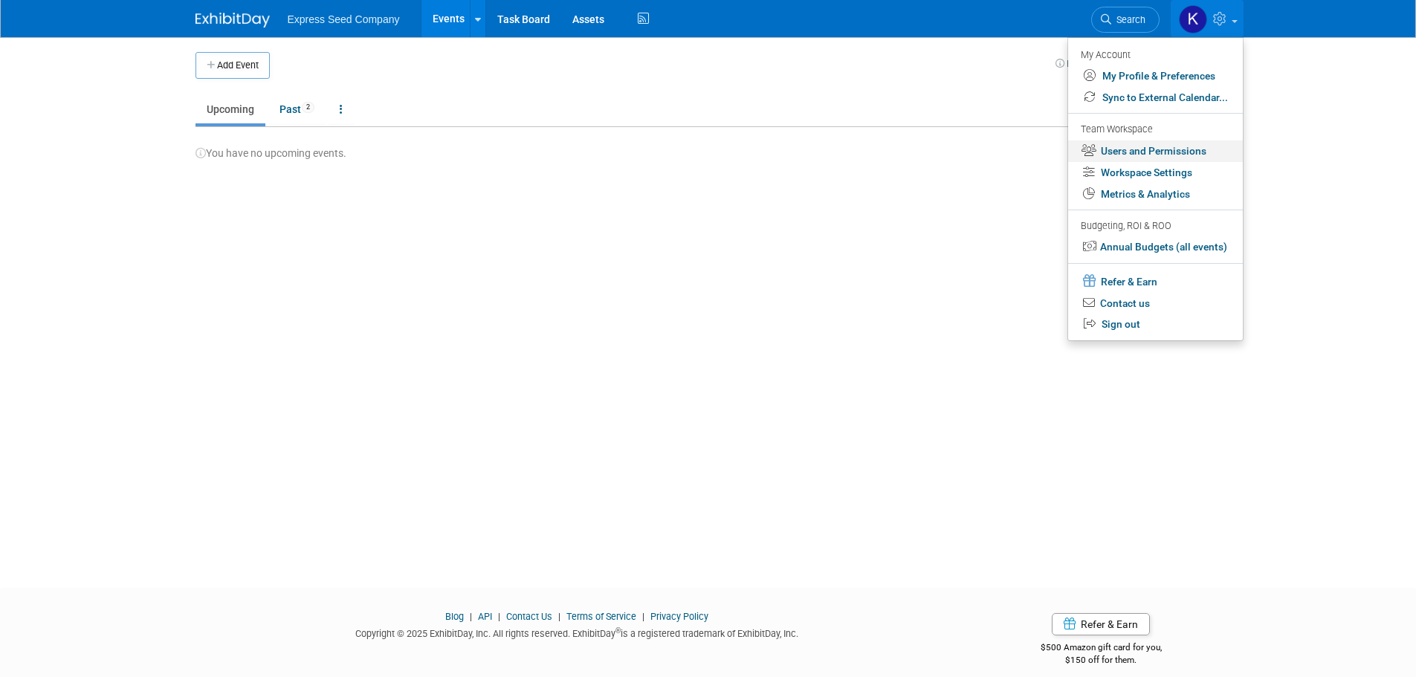
click at [1142, 149] on link "Users and Permissions" at bounding box center [1155, 151] width 175 height 22
